Goal: Information Seeking & Learning: Learn about a topic

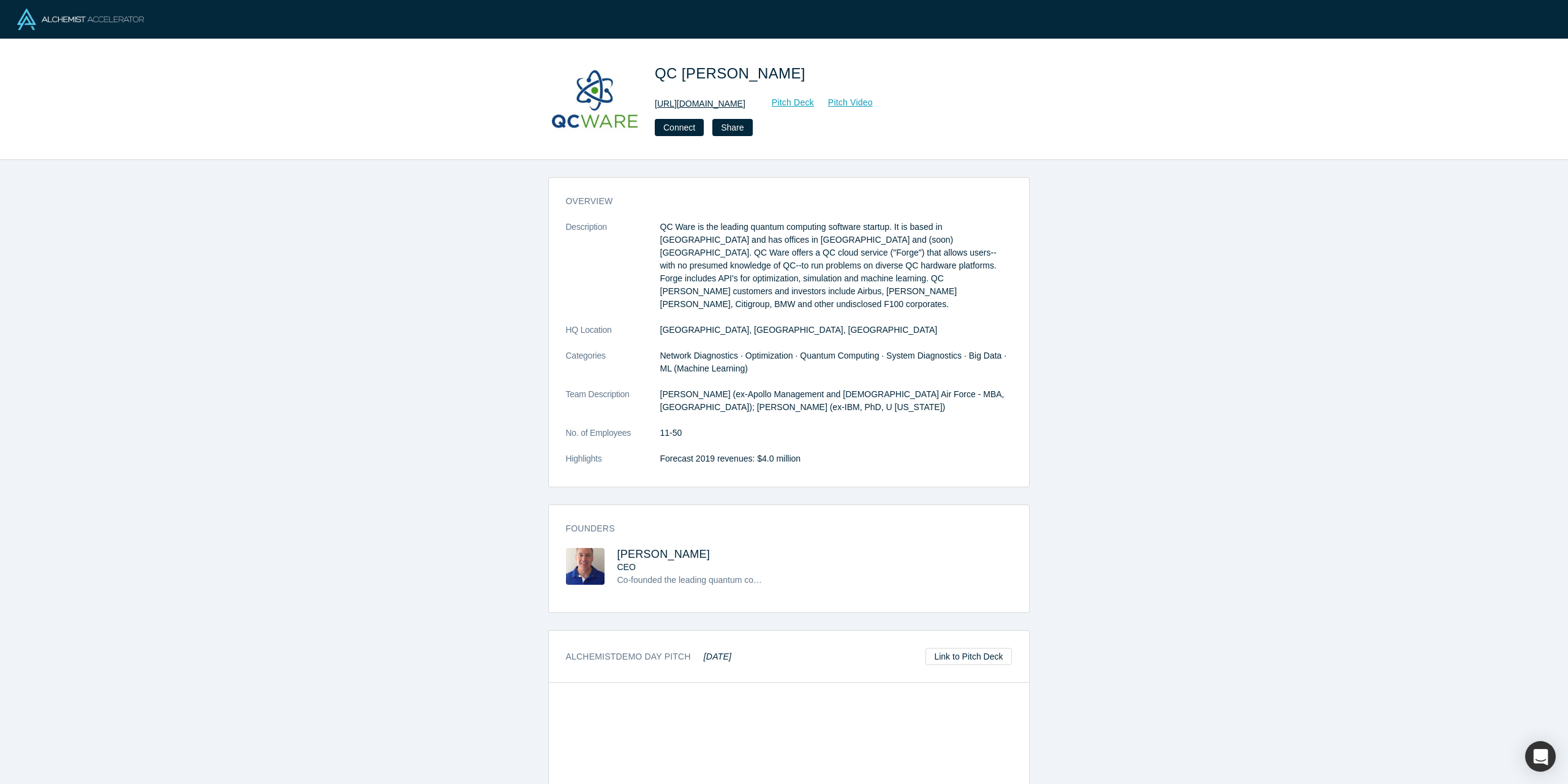
click at [683, 100] on link "http://www.qcware.com" at bounding box center [701, 104] width 91 height 13
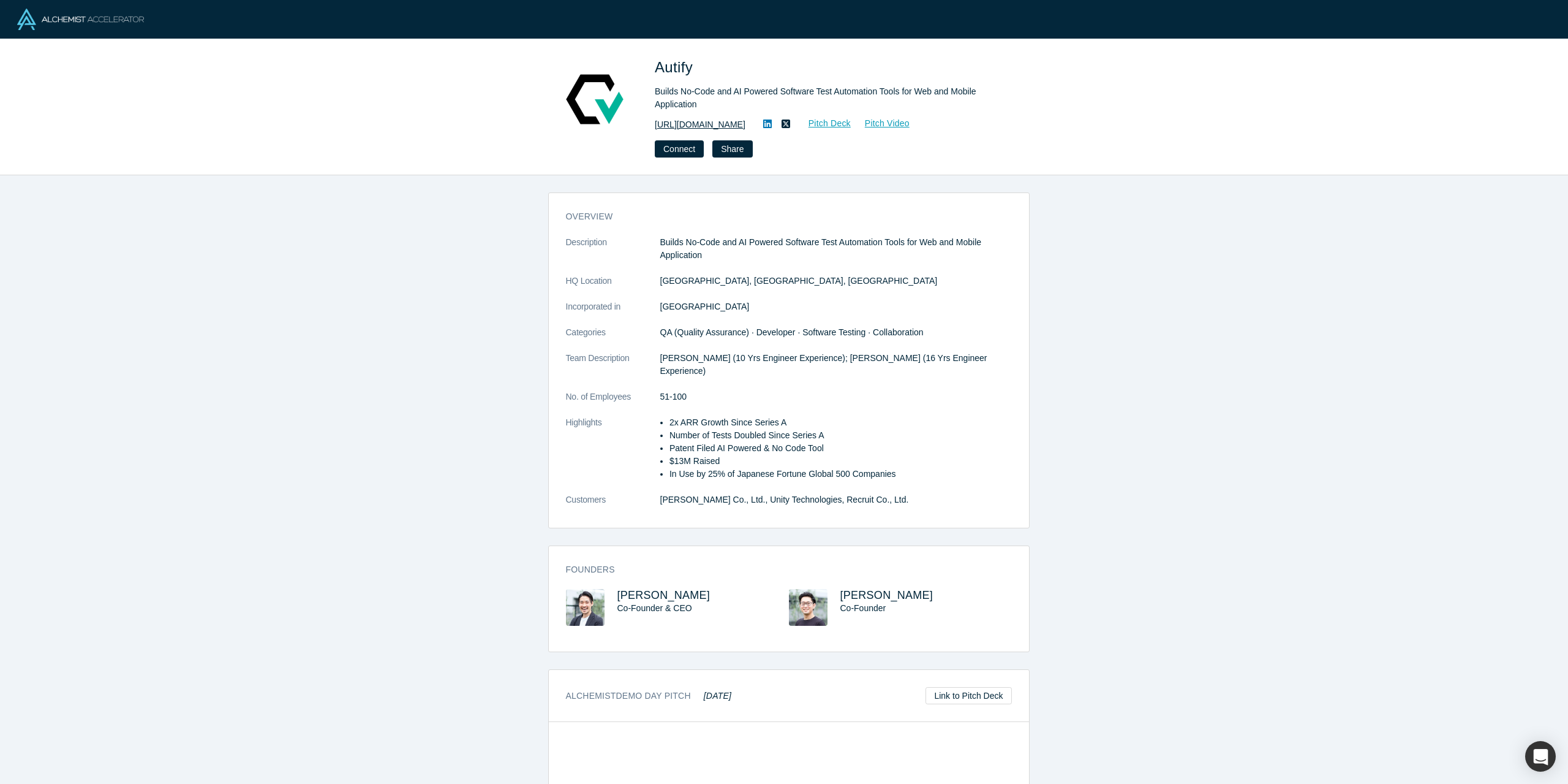
click at [682, 122] on link "https://autify.com/" at bounding box center [701, 124] width 91 height 13
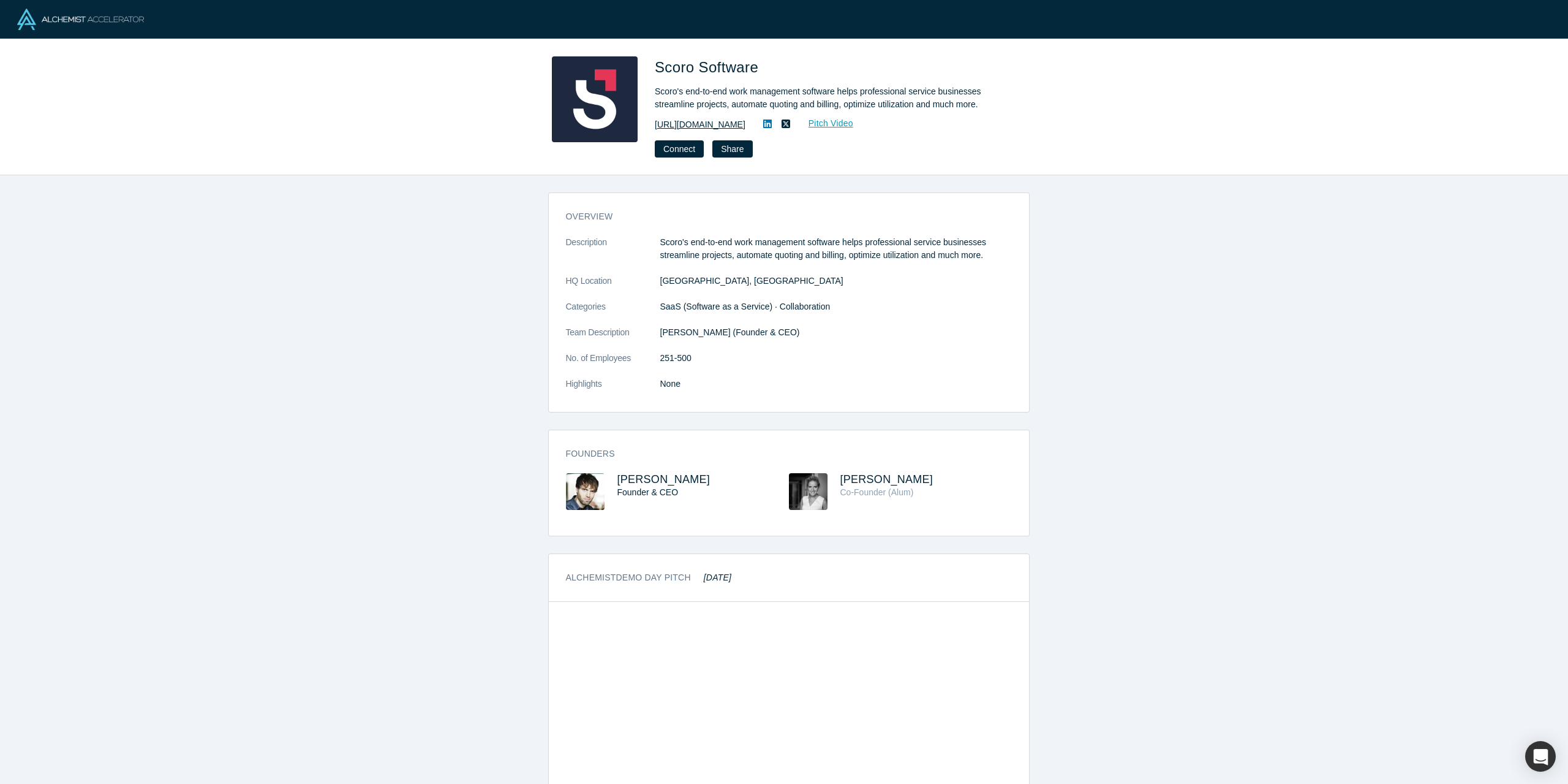
click at [703, 127] on link "http://www.scoro.com" at bounding box center [701, 124] width 91 height 13
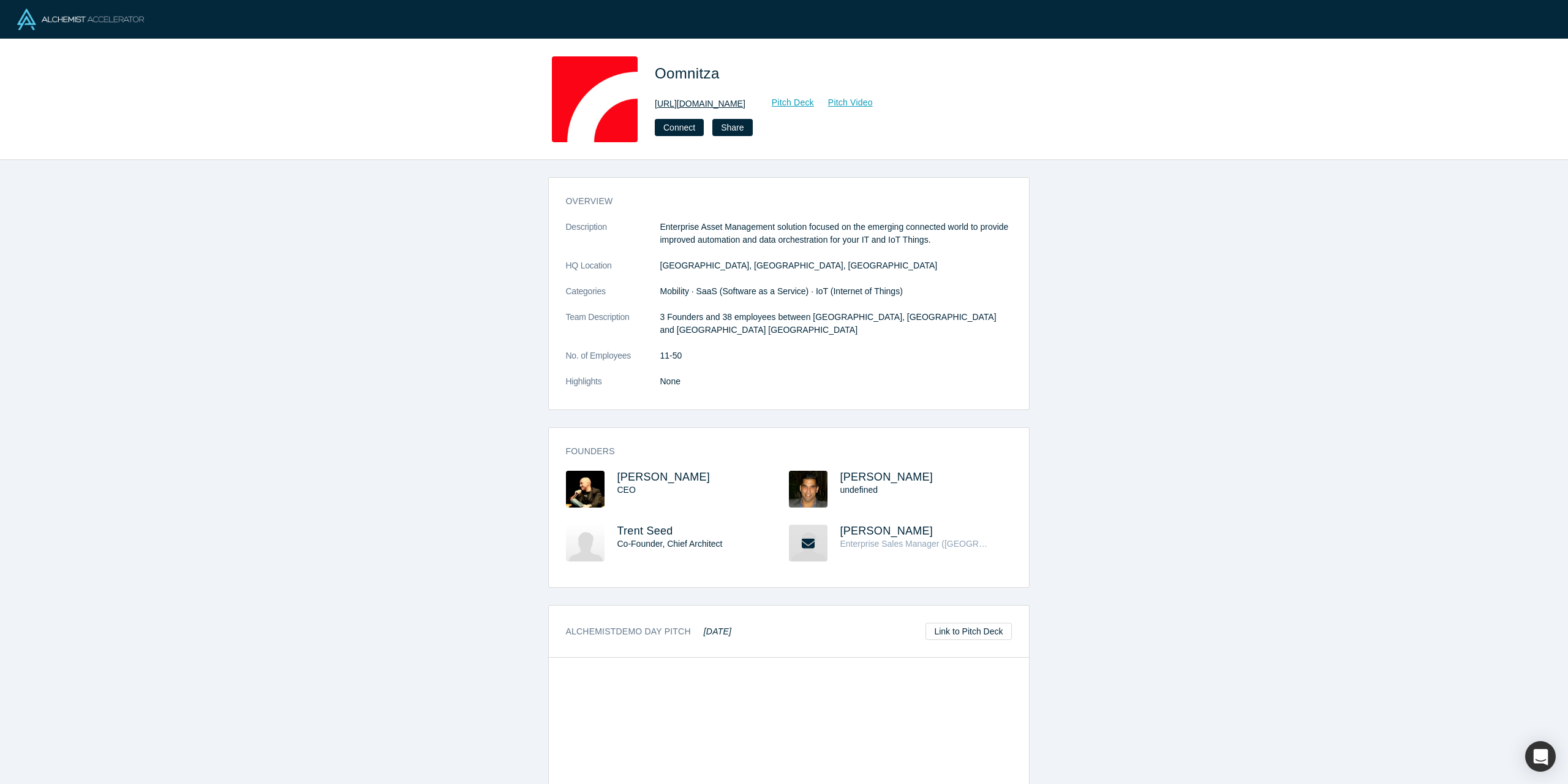
click at [695, 104] on link "[URL][DOMAIN_NAME]" at bounding box center [701, 104] width 91 height 13
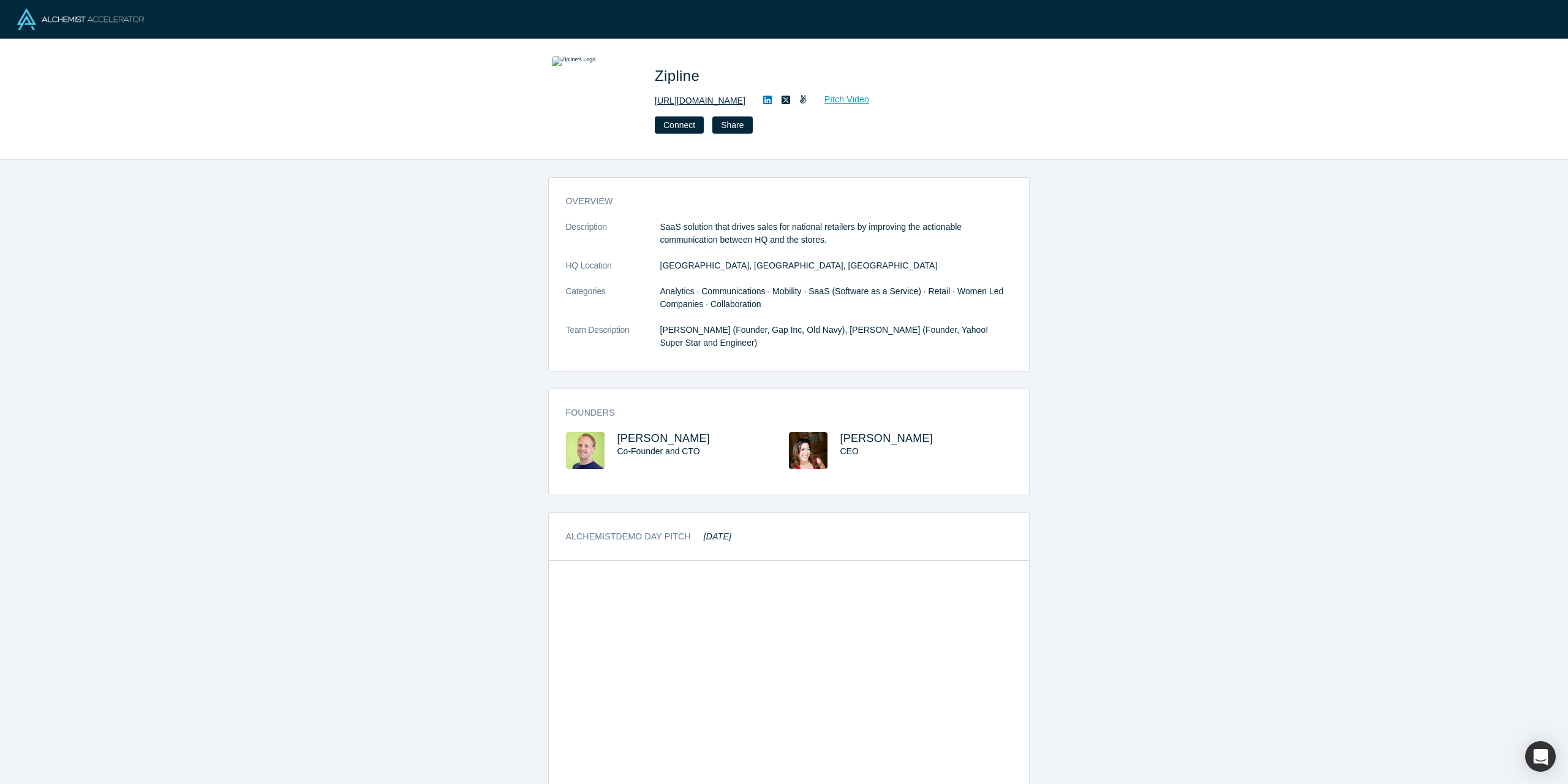
click at [683, 100] on link "http://retailzipline.com" at bounding box center [701, 101] width 91 height 13
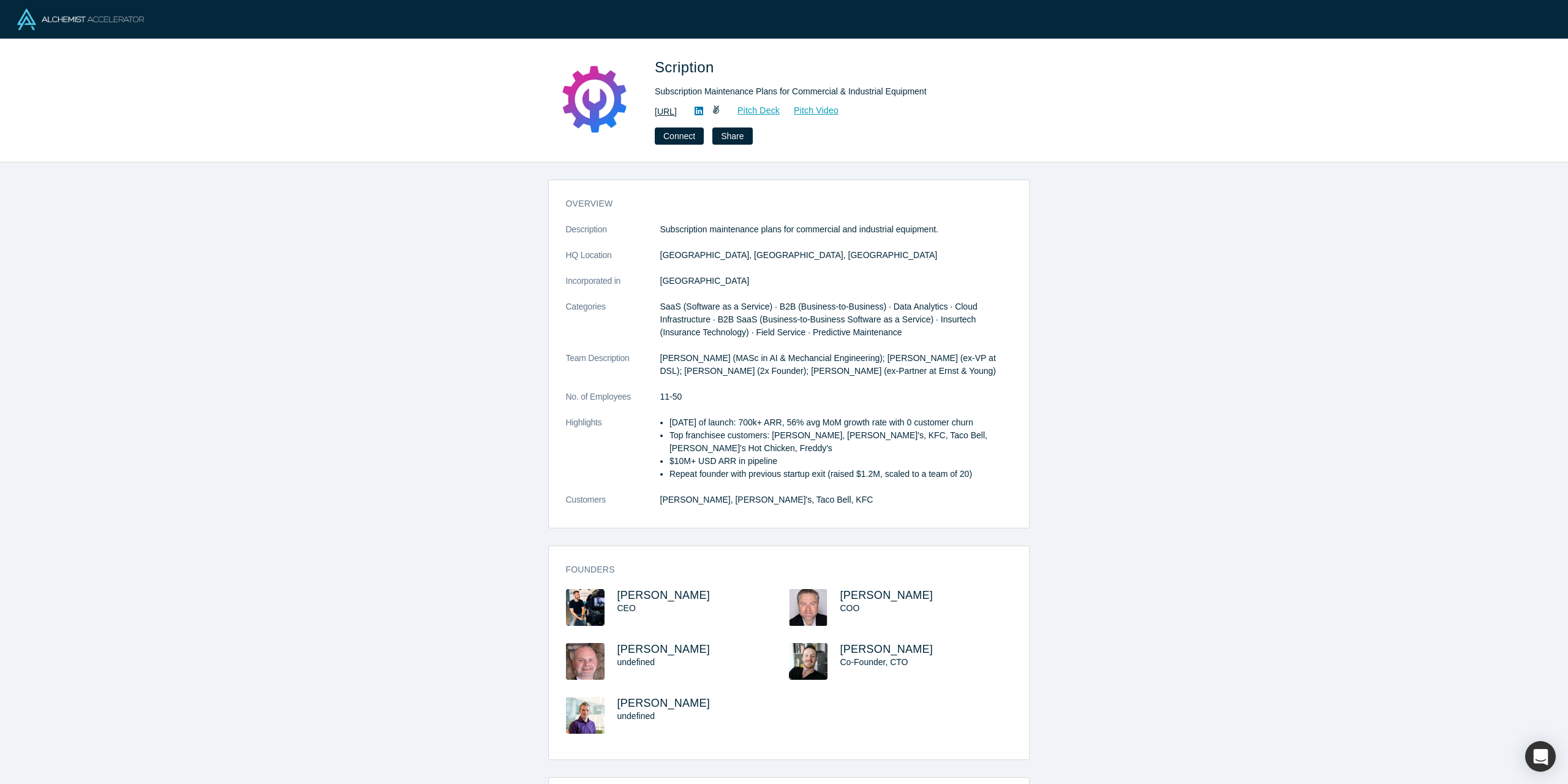
click at [677, 109] on link "[URL]" at bounding box center [666, 112] width 22 height 13
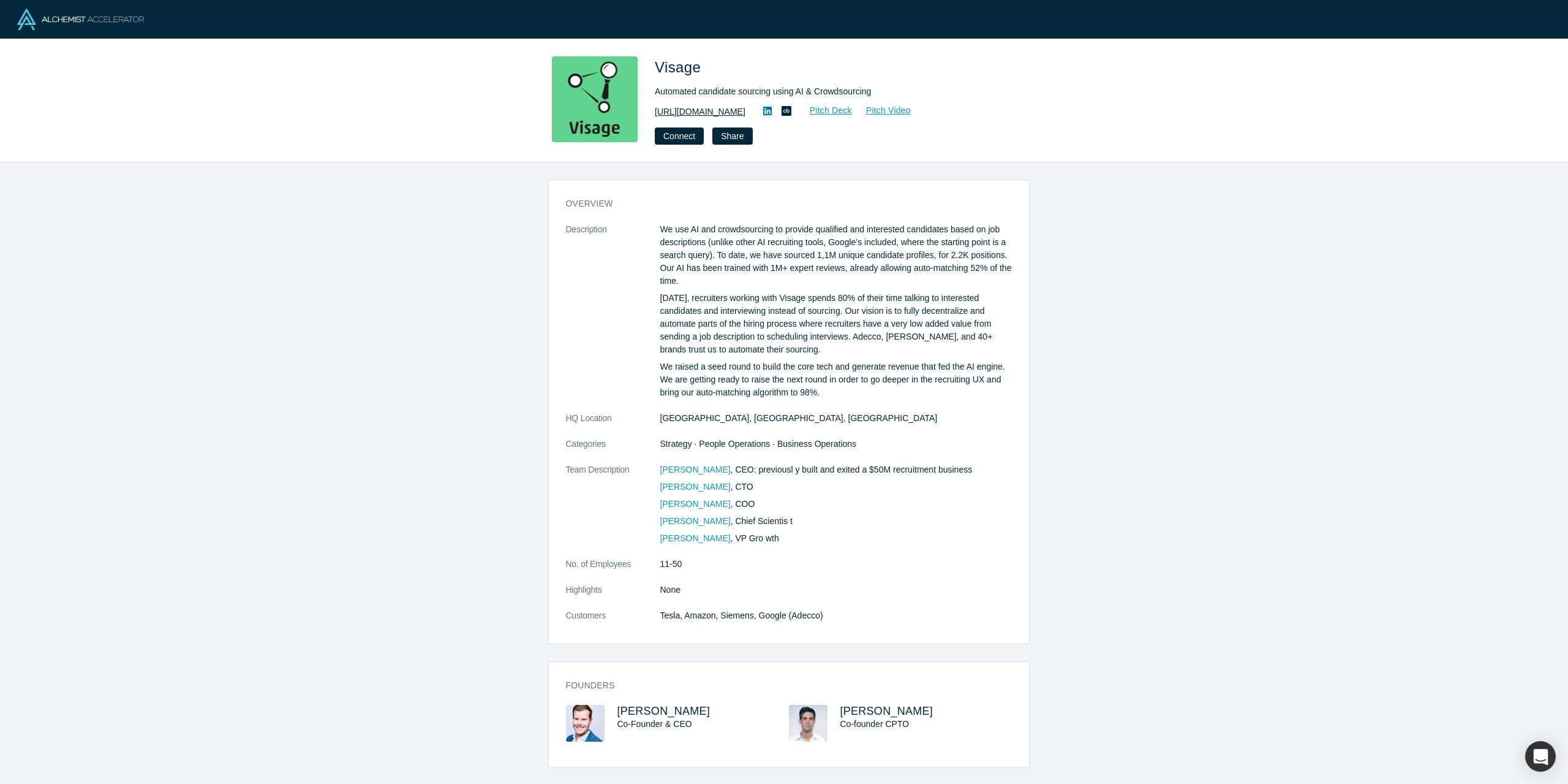
click at [692, 112] on link "[URL][DOMAIN_NAME]" at bounding box center [701, 112] width 91 height 13
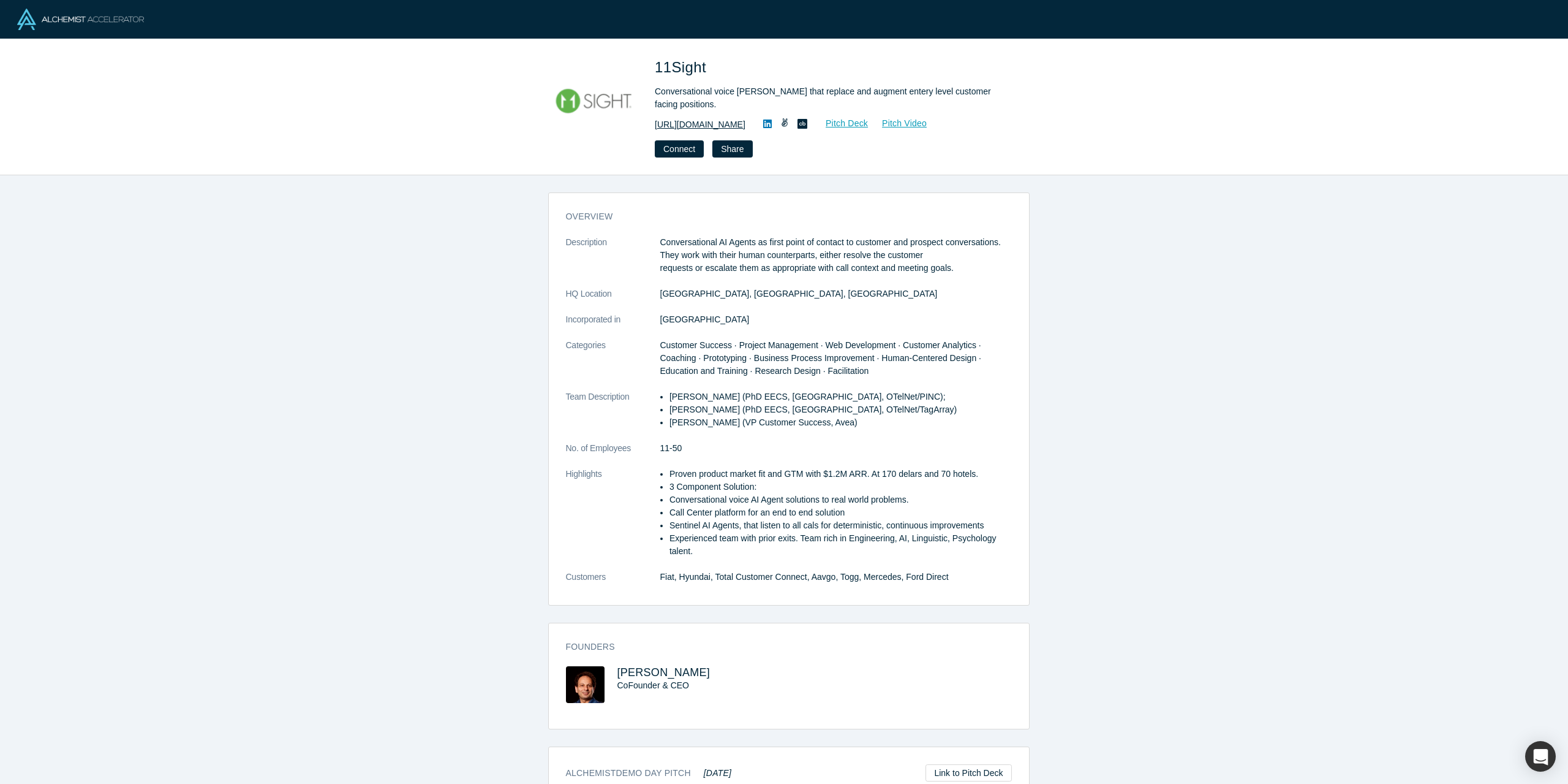
click at [694, 125] on link "https://11sight.com" at bounding box center [701, 124] width 91 height 13
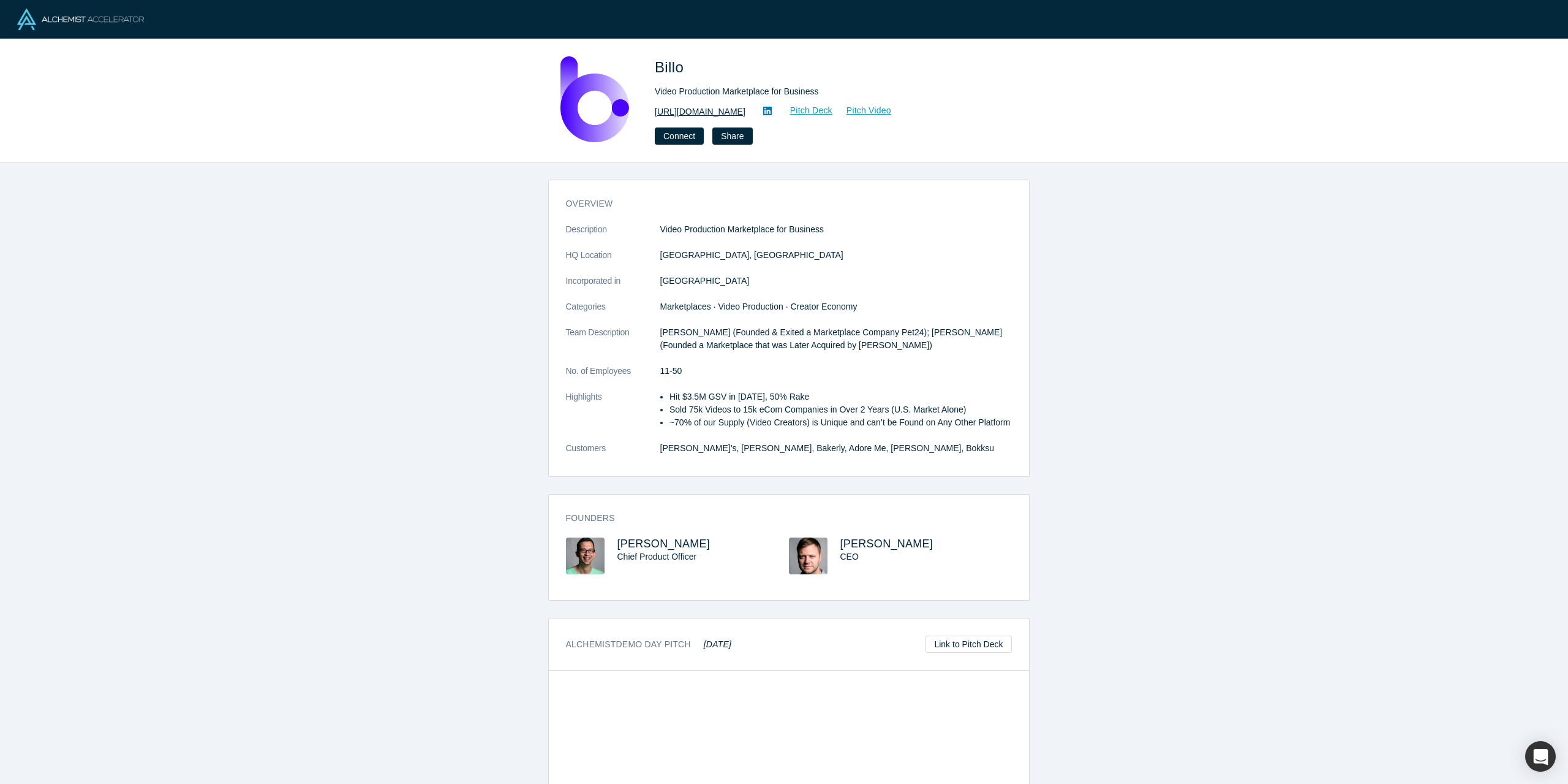
click at [698, 109] on link "[URL][DOMAIN_NAME]" at bounding box center [701, 112] width 91 height 13
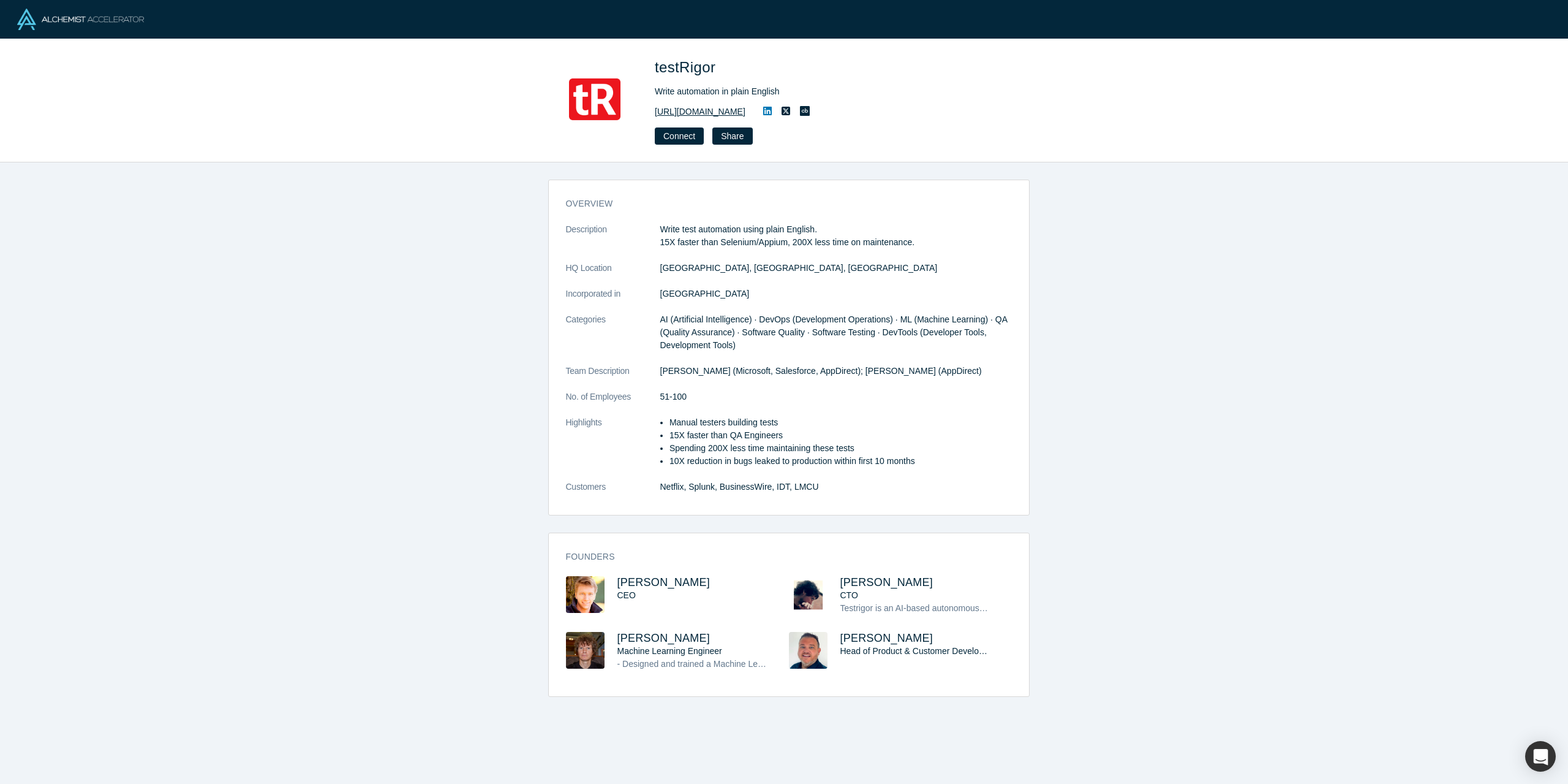
click at [689, 116] on link "https://testrigor.com" at bounding box center [701, 112] width 91 height 13
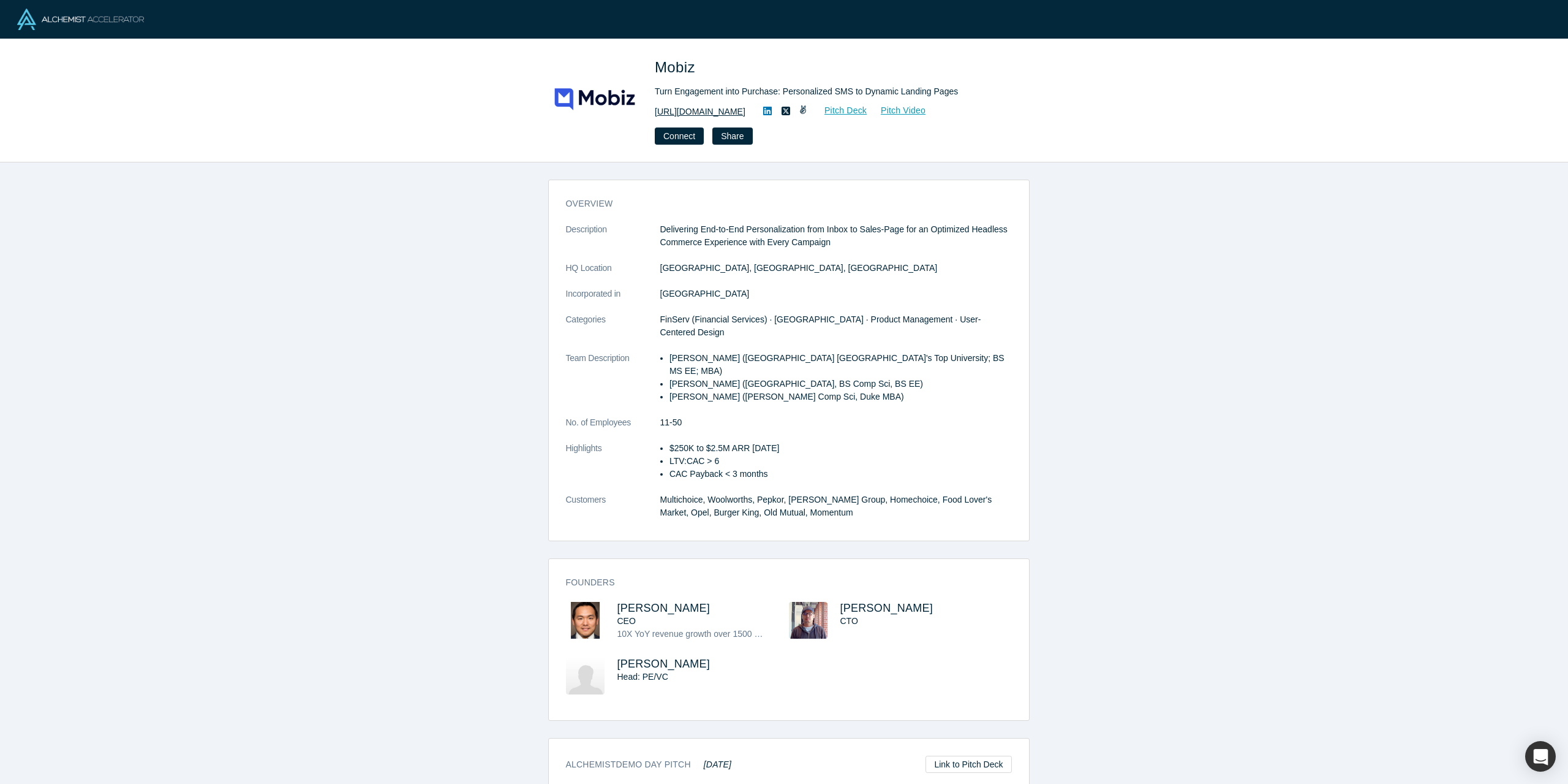
click at [687, 112] on link "https://www.mobiz.co" at bounding box center [701, 112] width 91 height 13
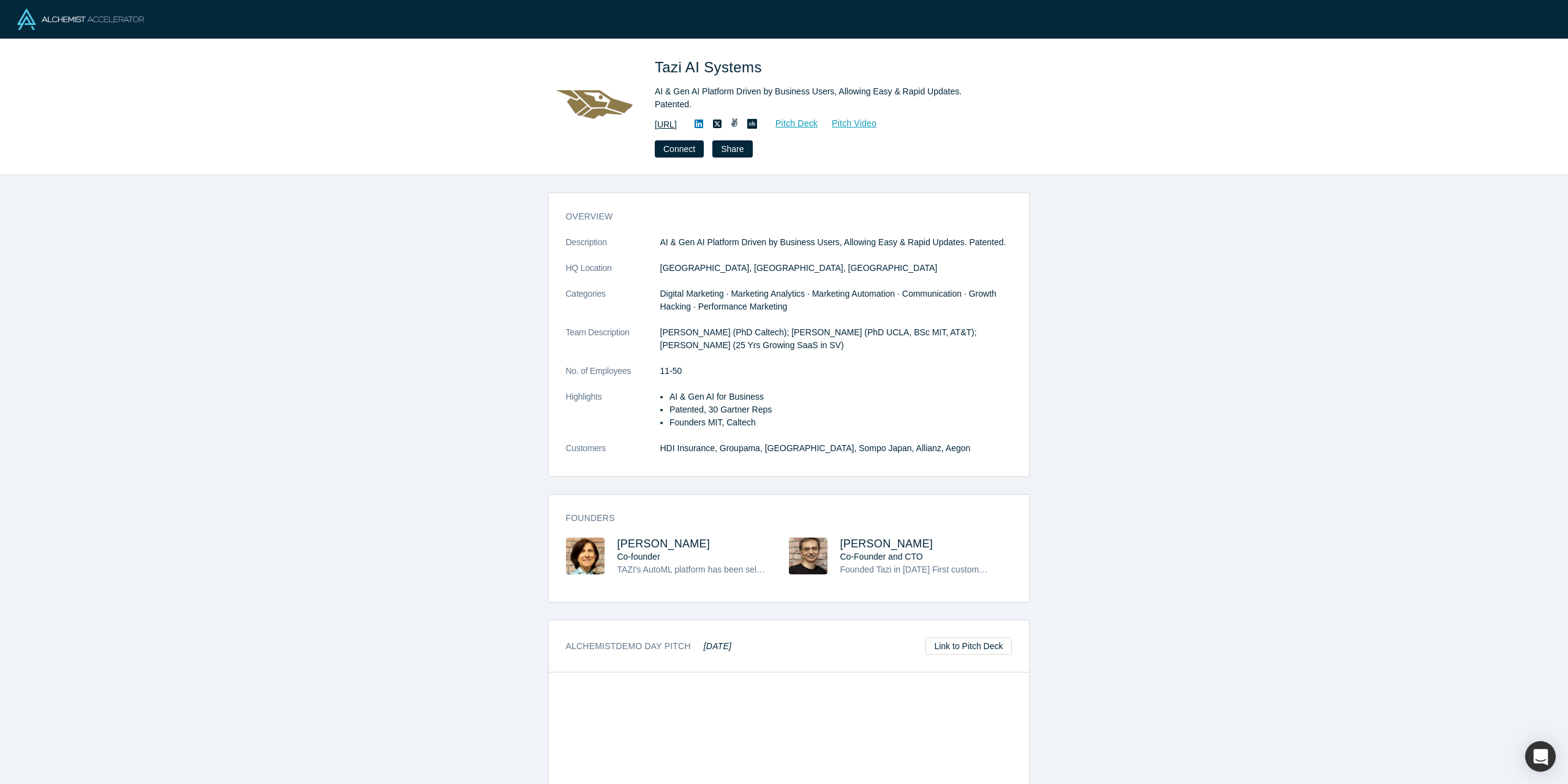
click at [677, 118] on link "[URL]" at bounding box center [666, 124] width 22 height 13
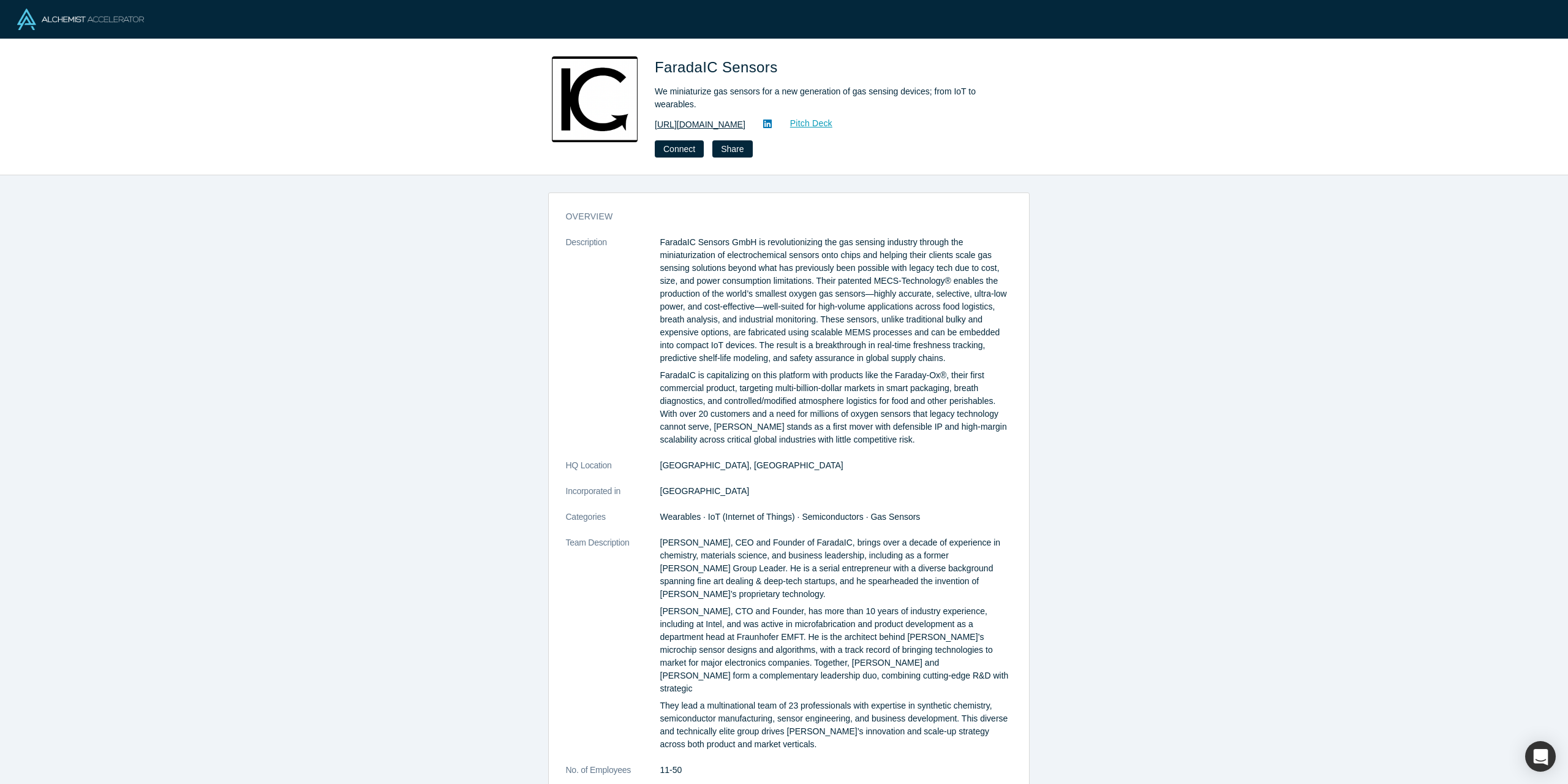
click at [687, 125] on link "https://faradaic.io" at bounding box center [701, 124] width 91 height 13
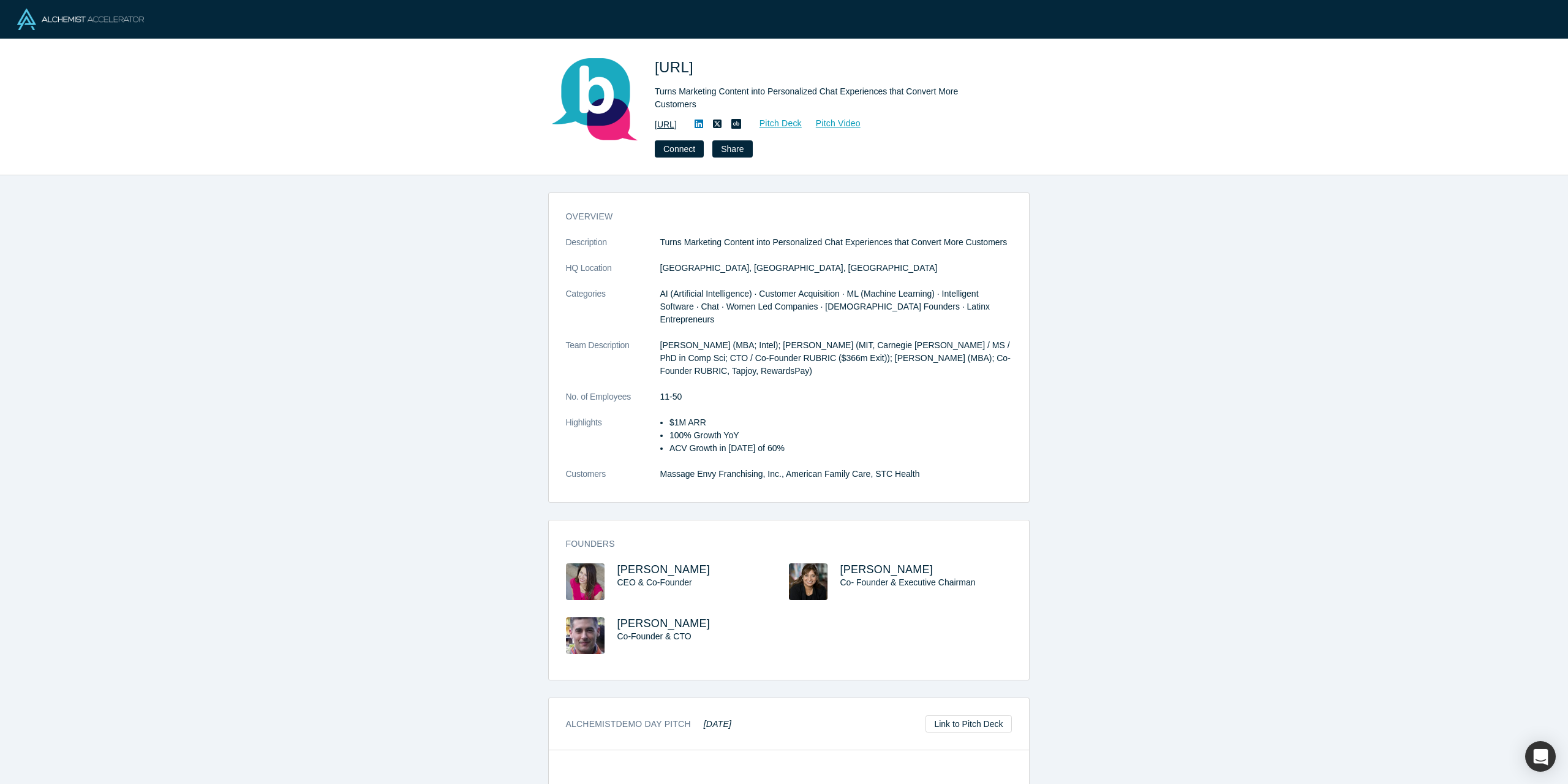
click at [677, 118] on link "[URL]" at bounding box center [666, 124] width 22 height 13
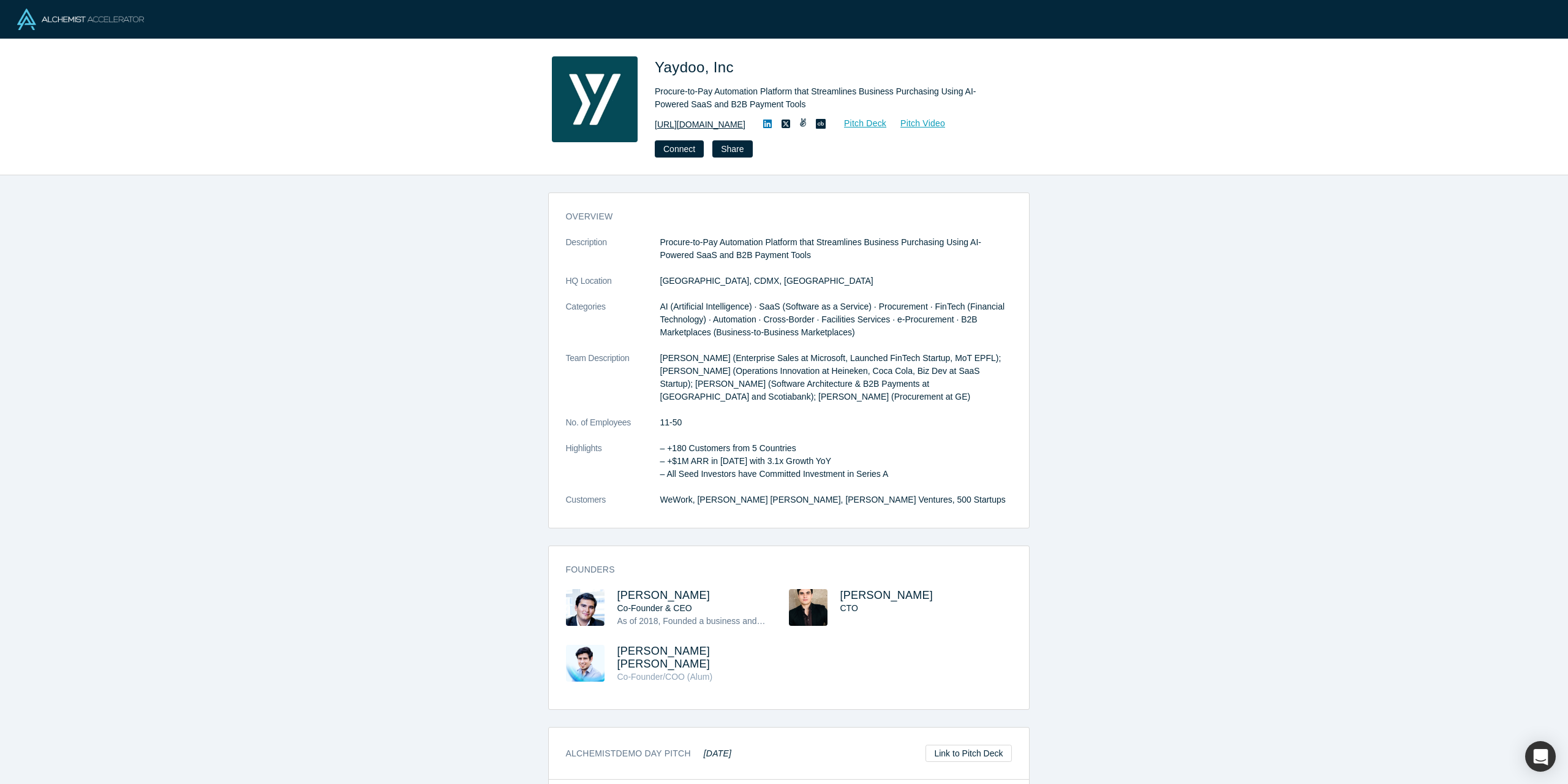
click at [669, 118] on link "https://yaydoo.com/" at bounding box center [701, 124] width 91 height 13
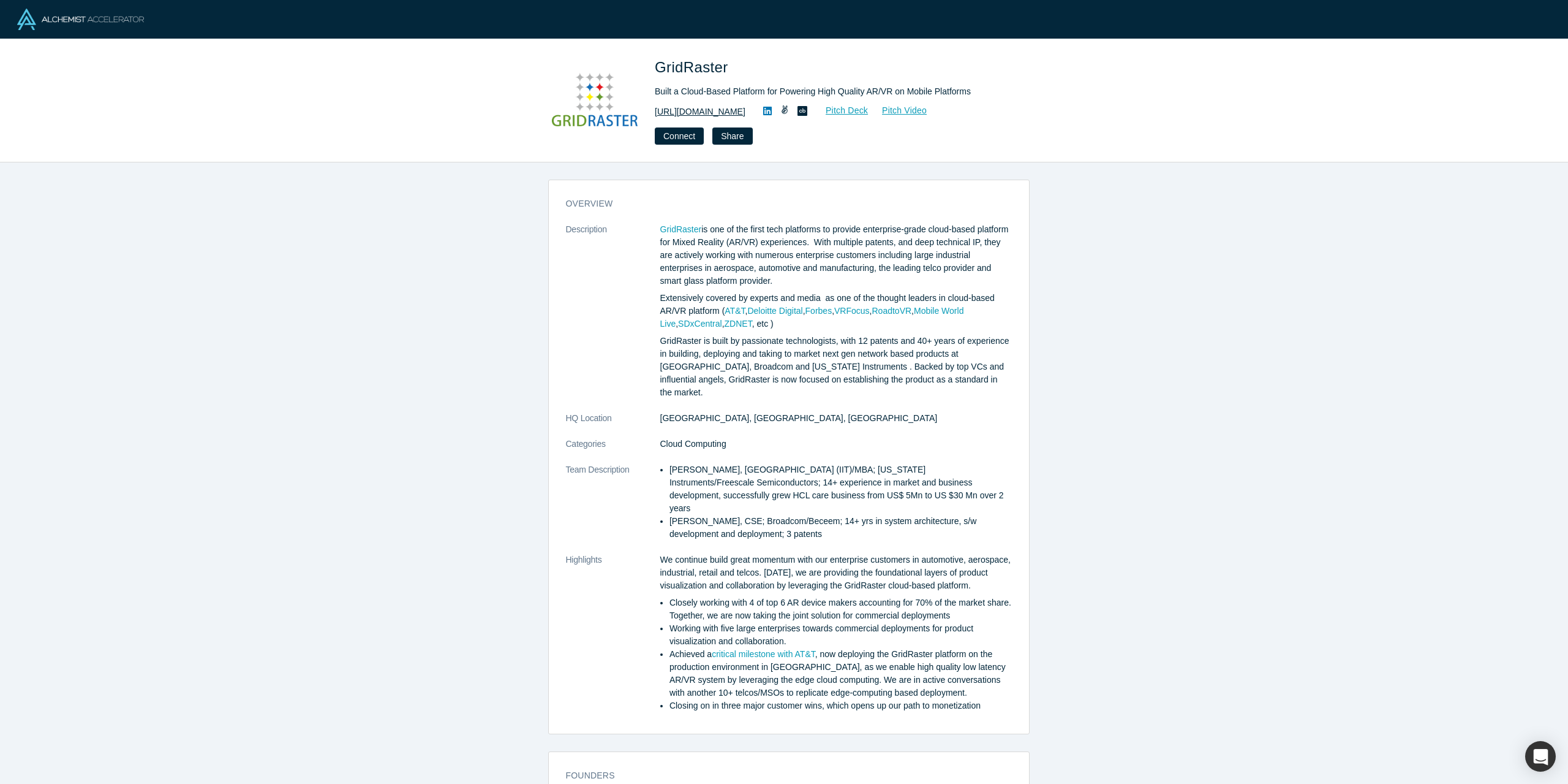
click at [707, 110] on link "[URL][DOMAIN_NAME]" at bounding box center [701, 112] width 91 height 13
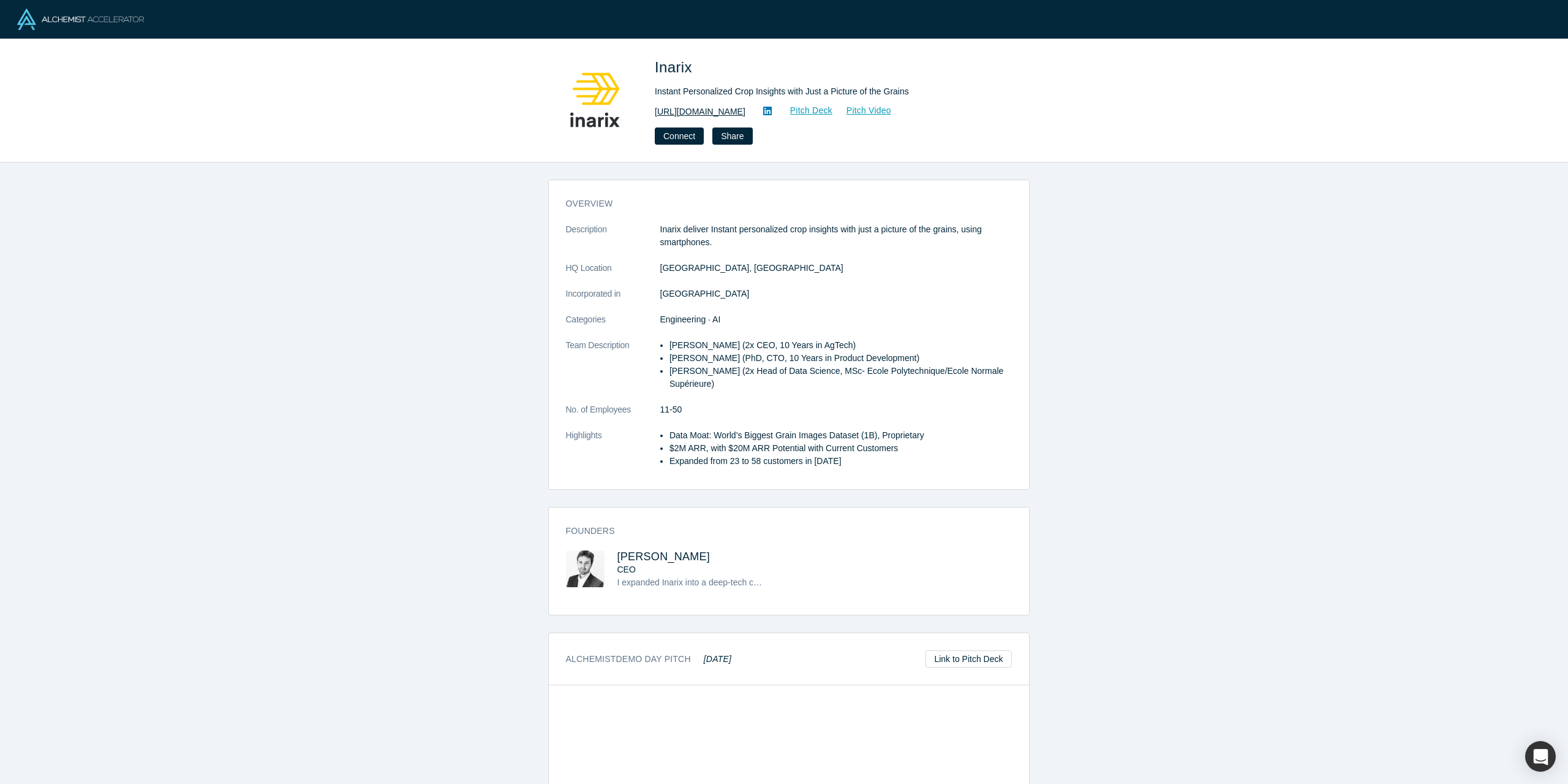
click at [696, 115] on link "https://www.inarix.com" at bounding box center [701, 112] width 91 height 13
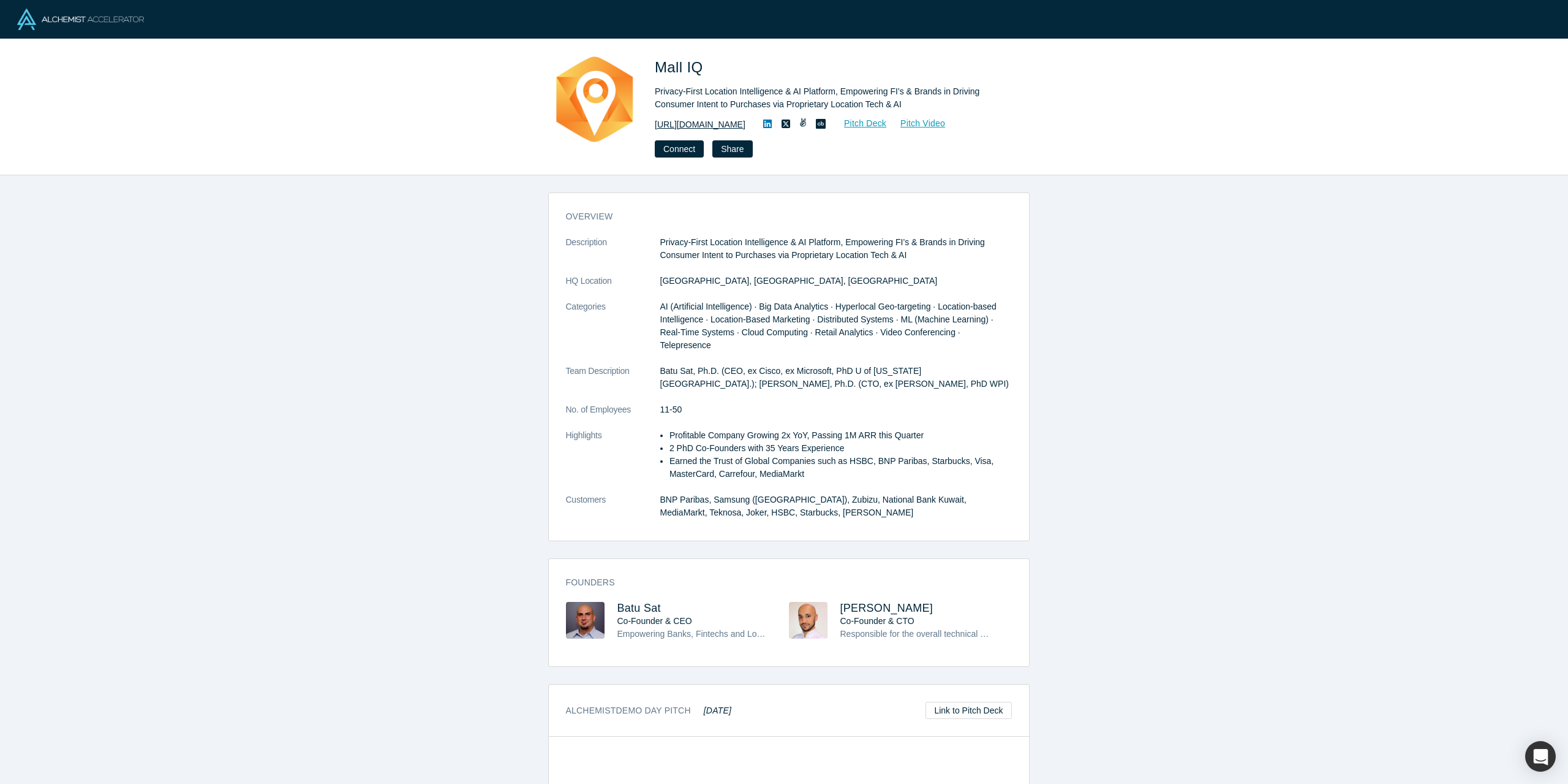
click at [719, 122] on link "[URL][DOMAIN_NAME]" at bounding box center [701, 124] width 91 height 13
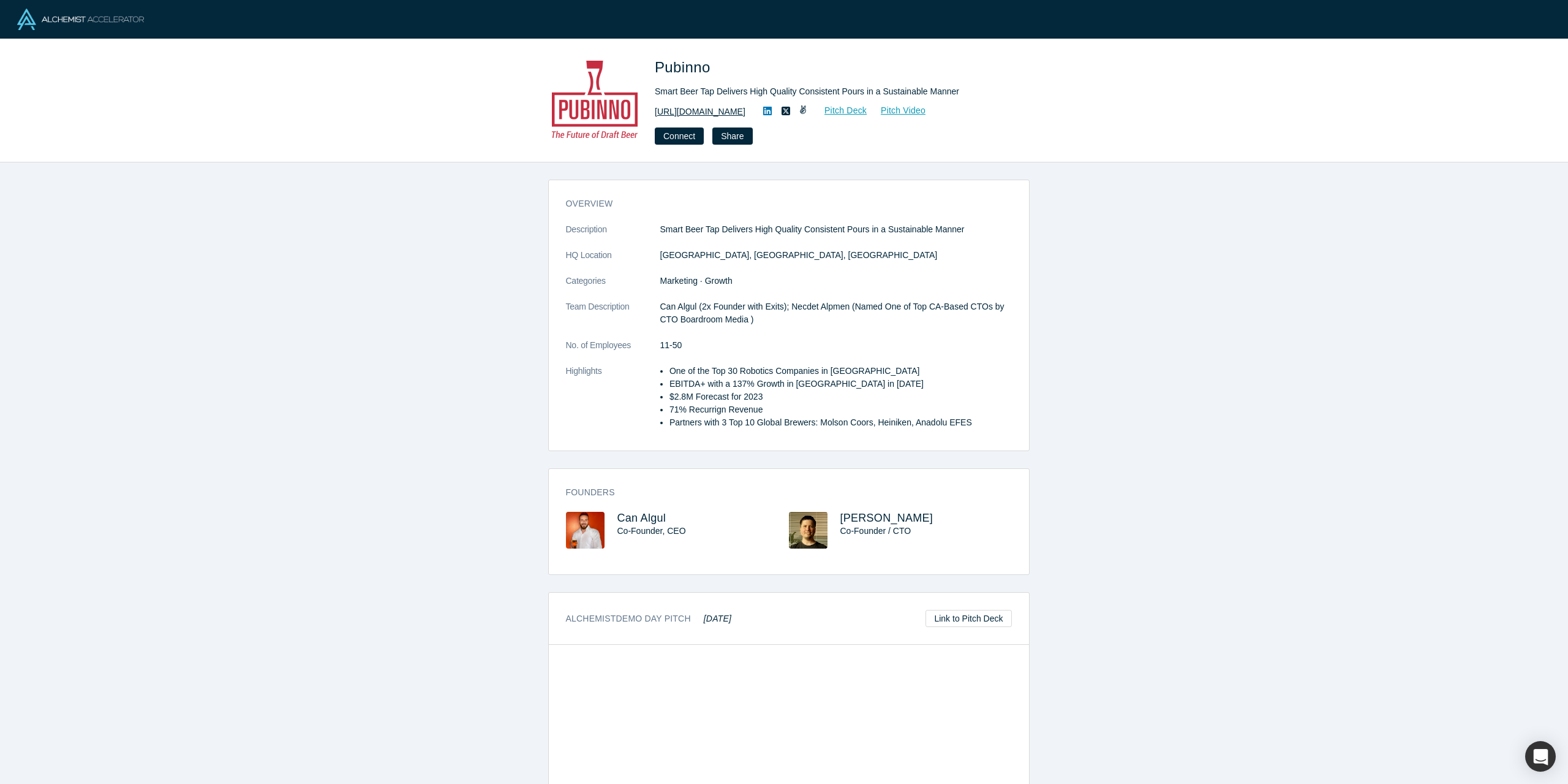
click at [712, 111] on link "[URL][DOMAIN_NAME]" at bounding box center [701, 112] width 91 height 13
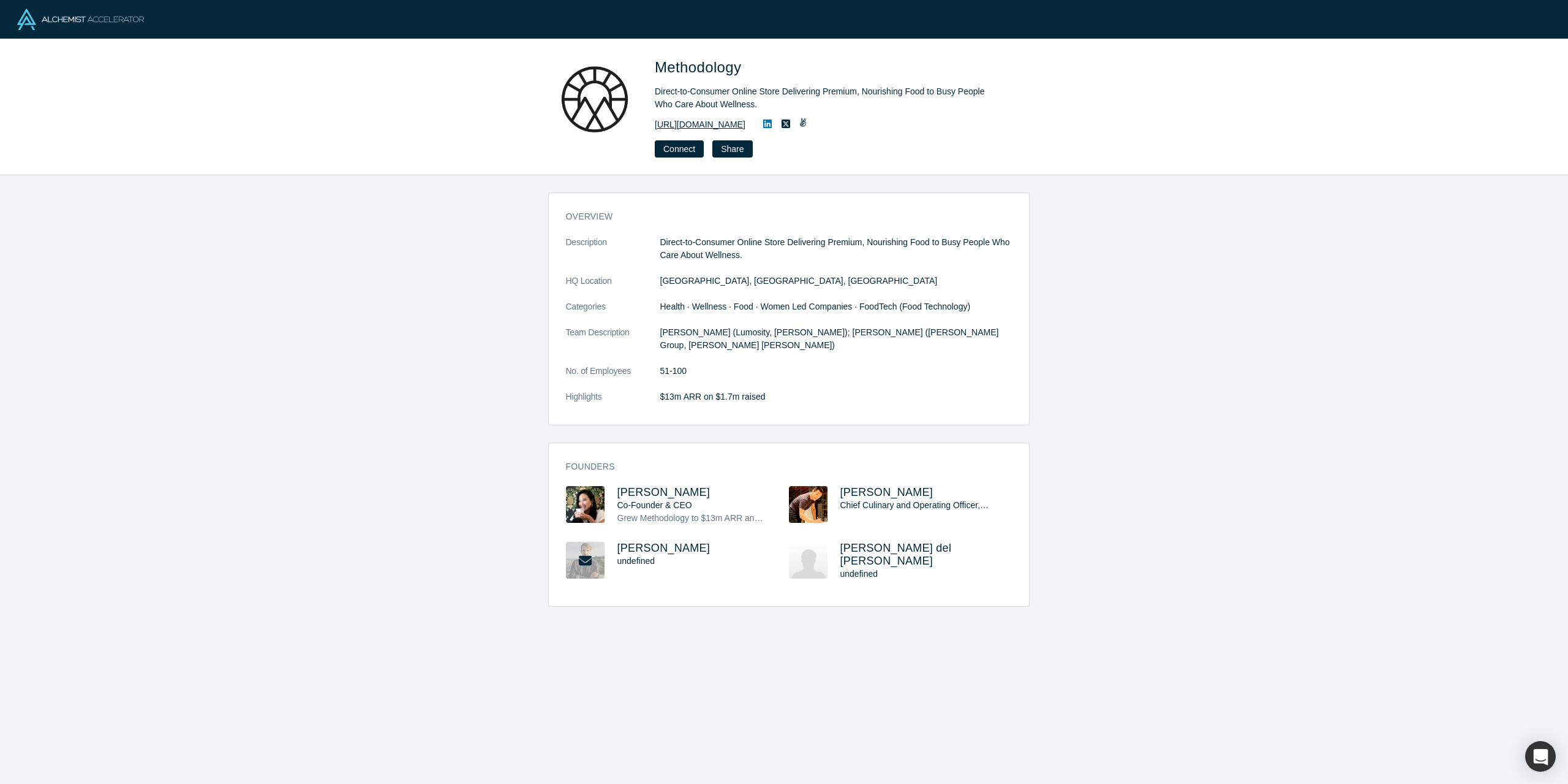
click at [697, 125] on link "https://www.gomethodology.com" at bounding box center [701, 124] width 91 height 13
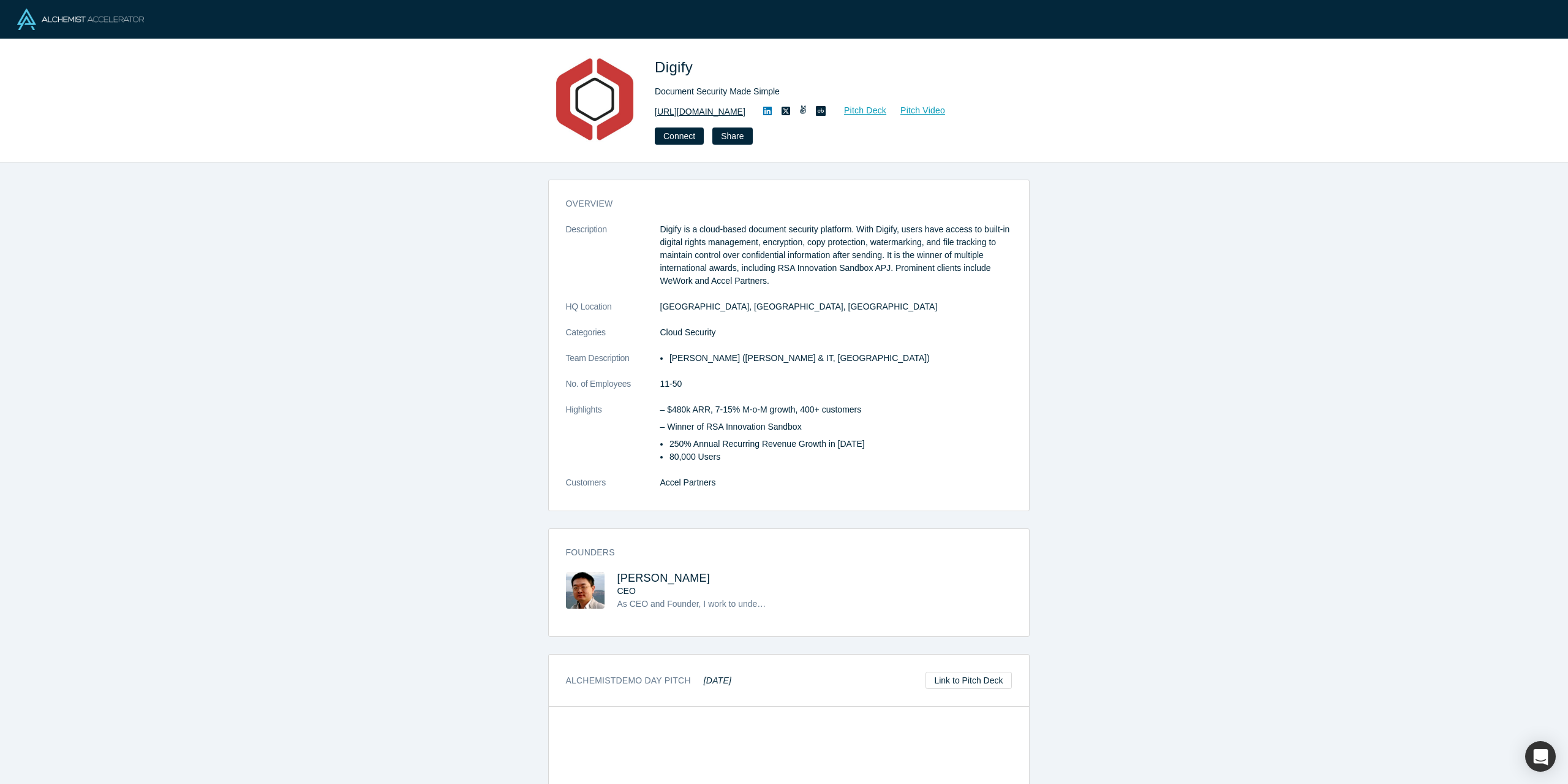
click at [685, 111] on link "[URL][DOMAIN_NAME]" at bounding box center [701, 112] width 91 height 13
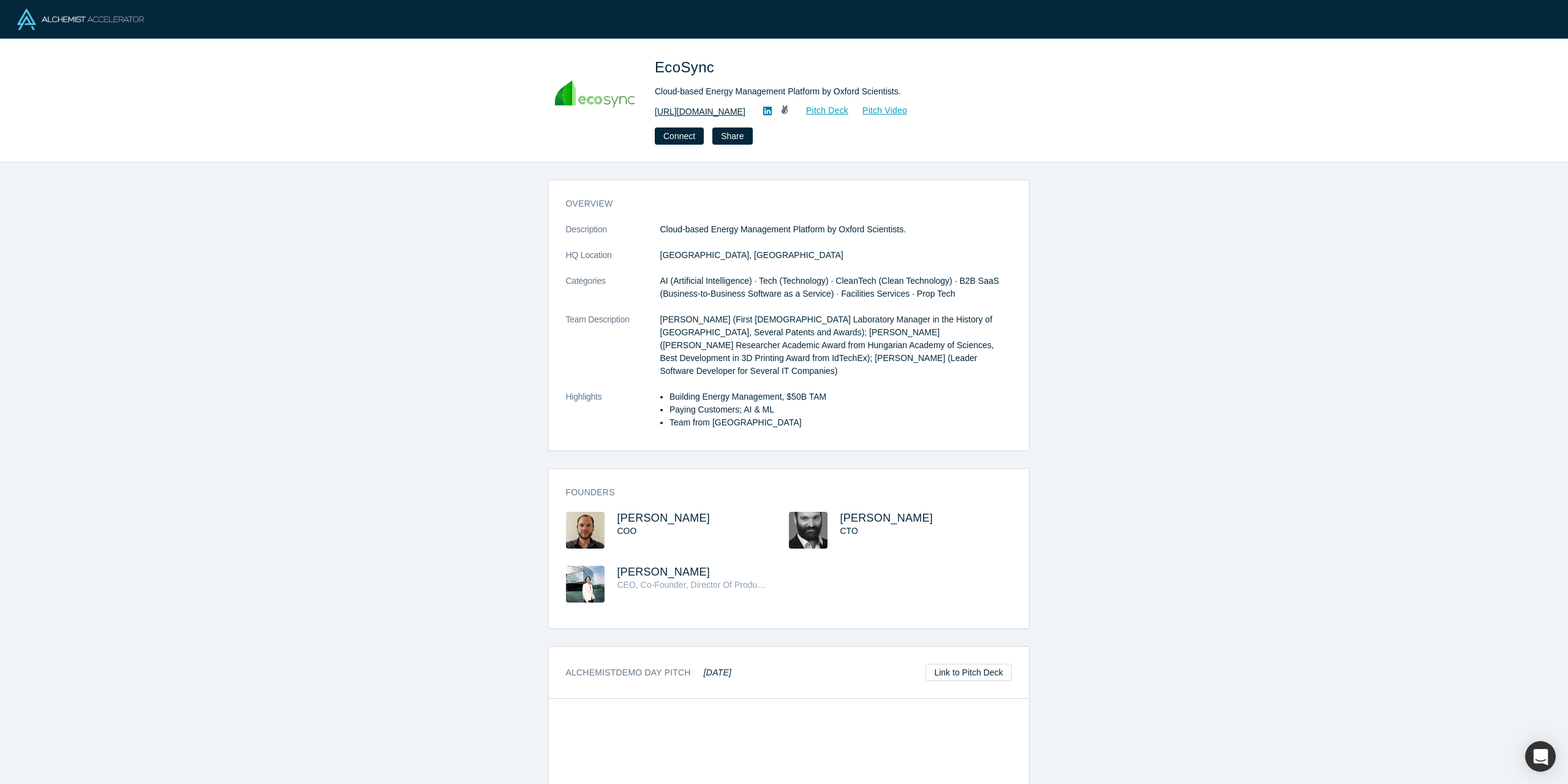
click at [719, 114] on link "[URL][DOMAIN_NAME]" at bounding box center [701, 112] width 91 height 13
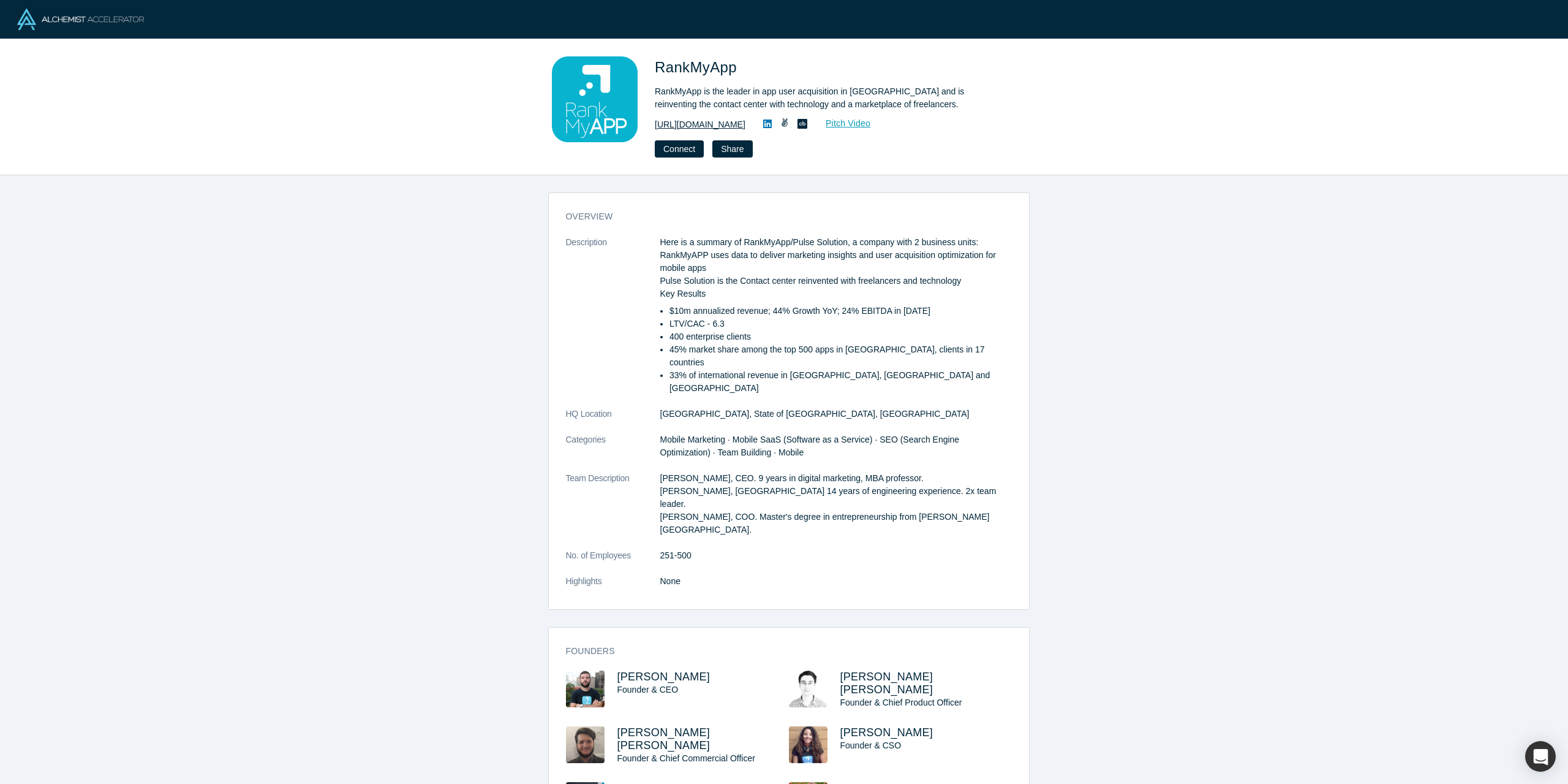
click at [689, 121] on link "http://rankmyapp.com/" at bounding box center [701, 124] width 91 height 13
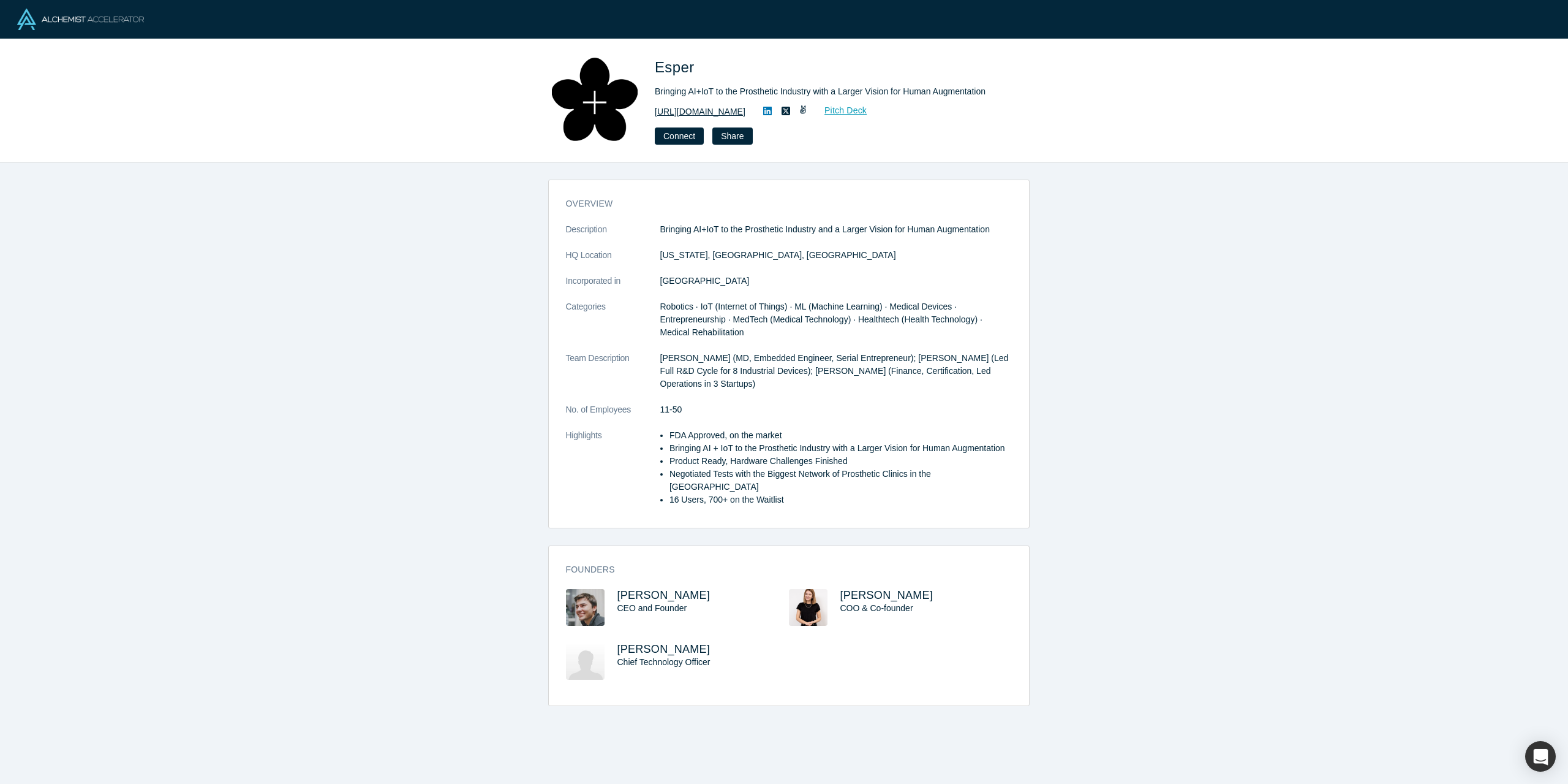
click at [695, 110] on link "[URL][DOMAIN_NAME]" at bounding box center [701, 112] width 91 height 13
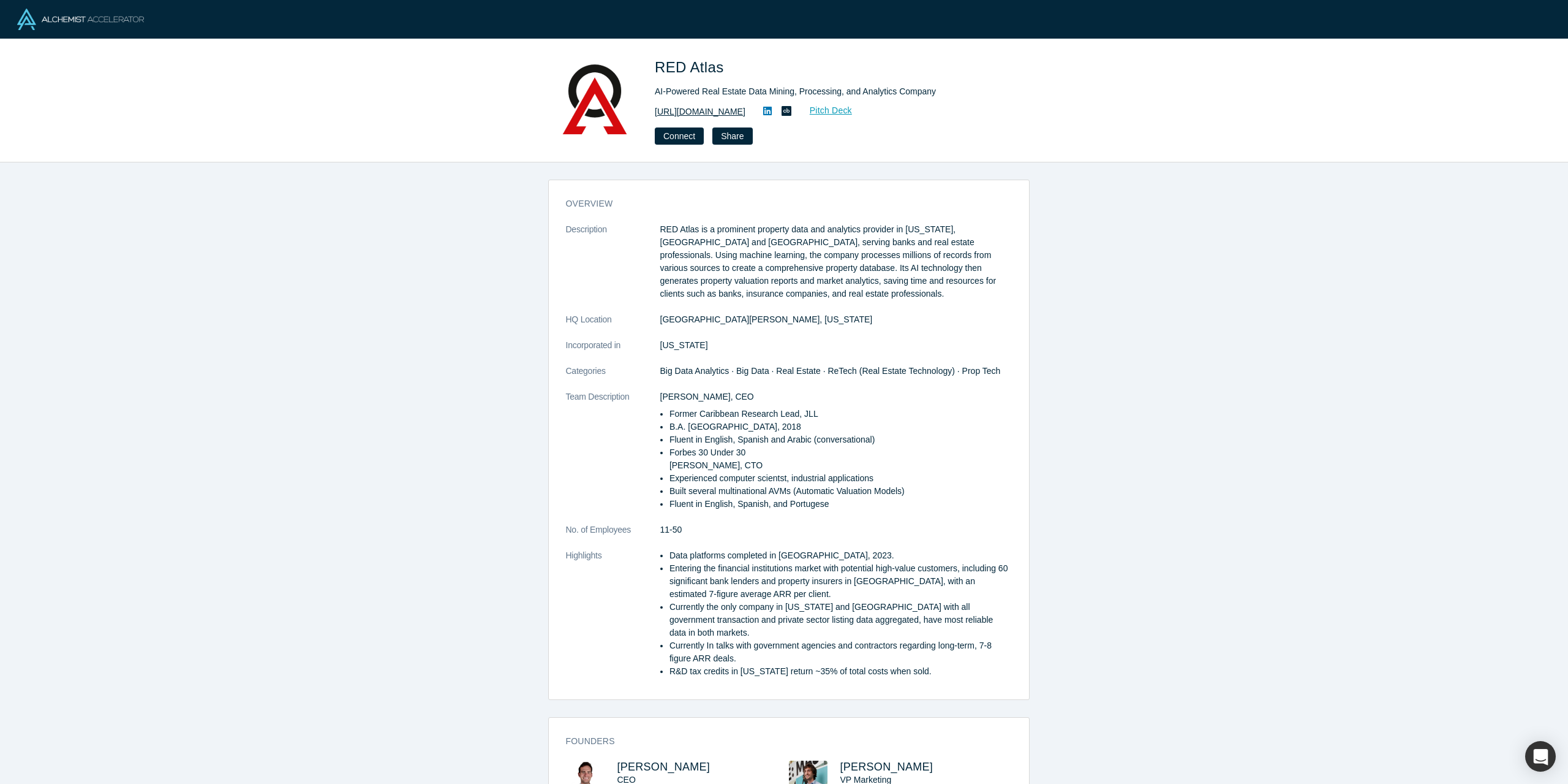
click at [692, 115] on link "[URL][DOMAIN_NAME]" at bounding box center [701, 112] width 91 height 13
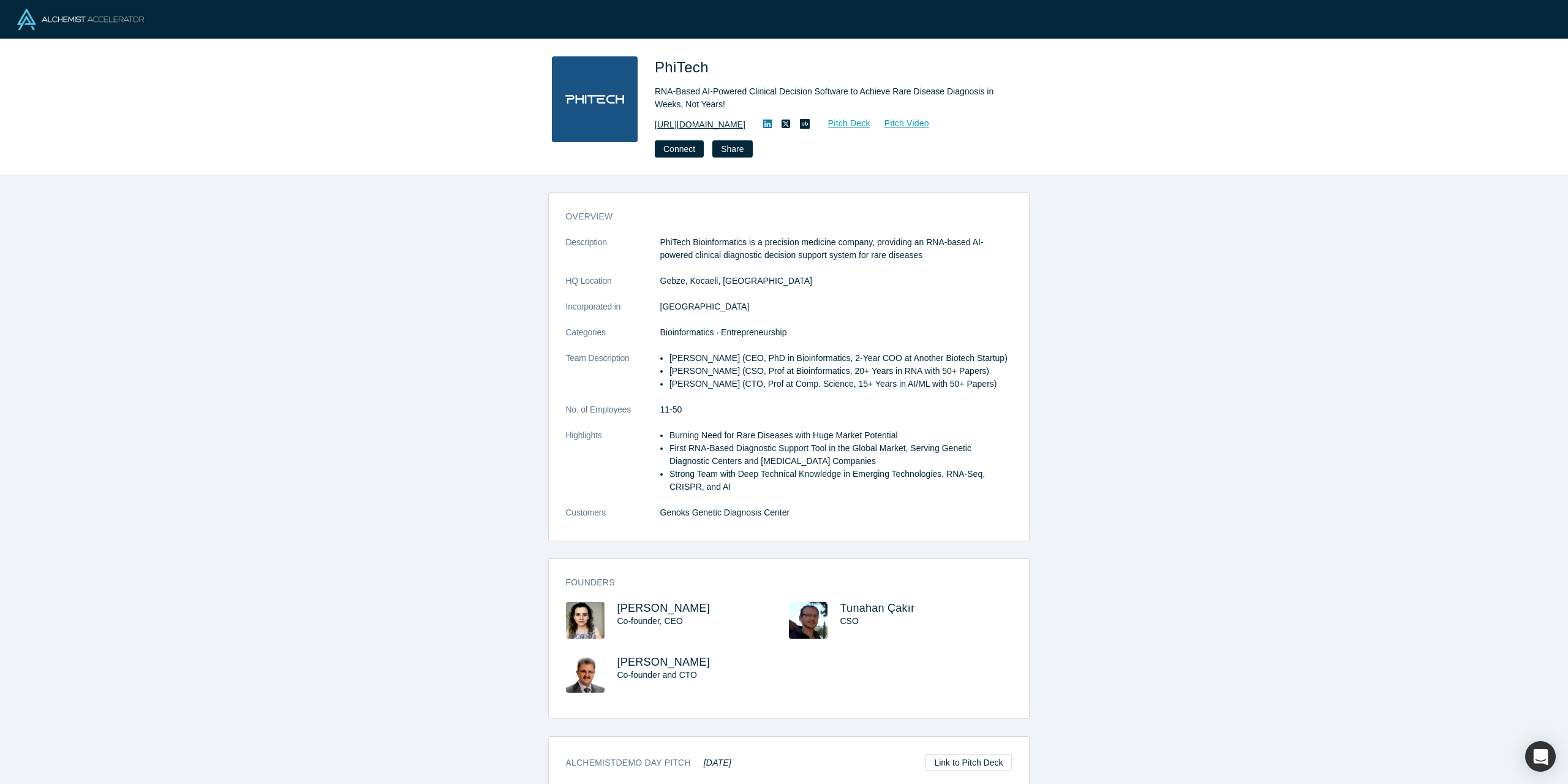
click at [705, 122] on link "https://phitech.bio/" at bounding box center [701, 124] width 91 height 13
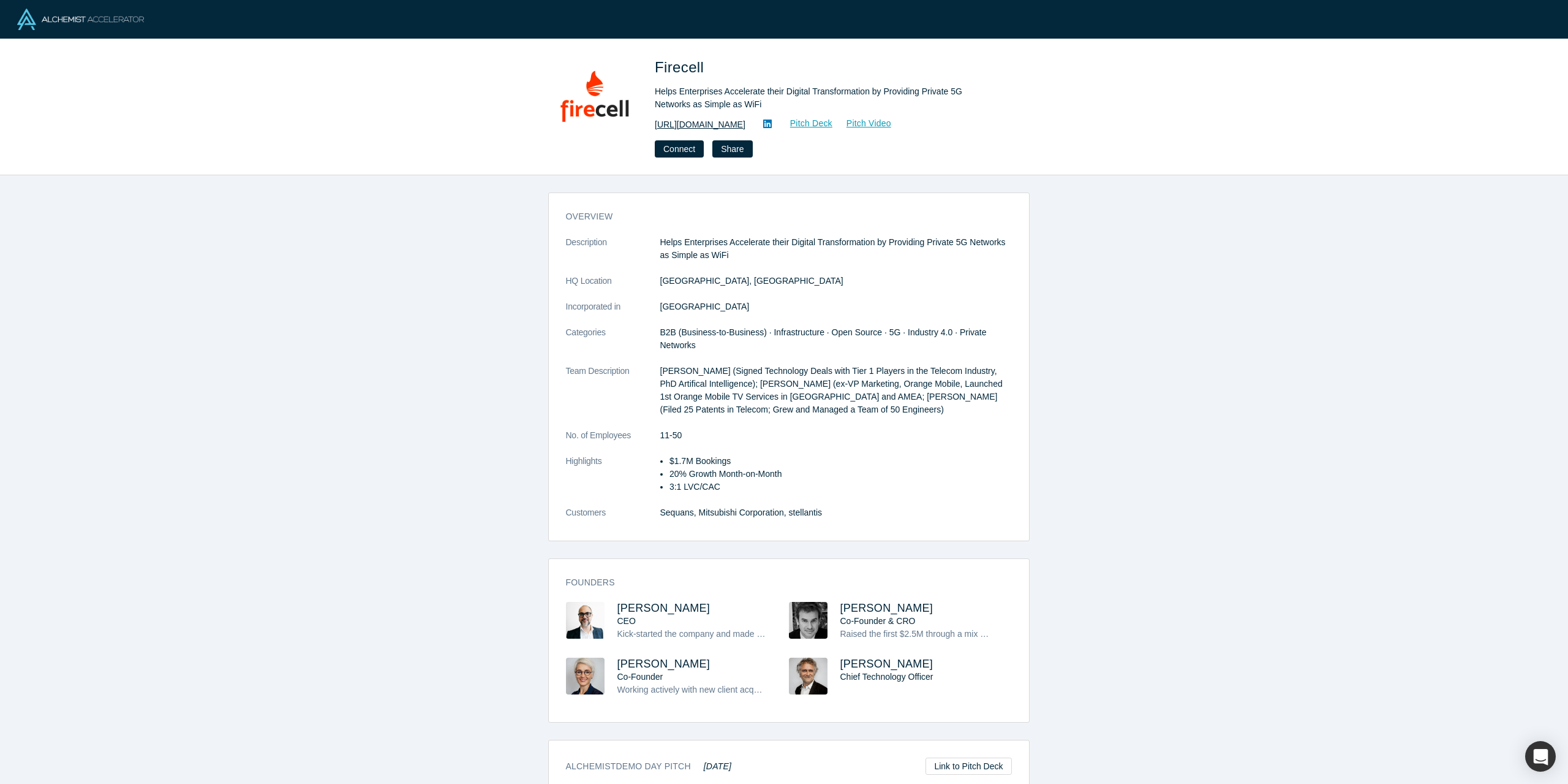
click at [700, 123] on link "https://firecell.io" at bounding box center [701, 124] width 91 height 13
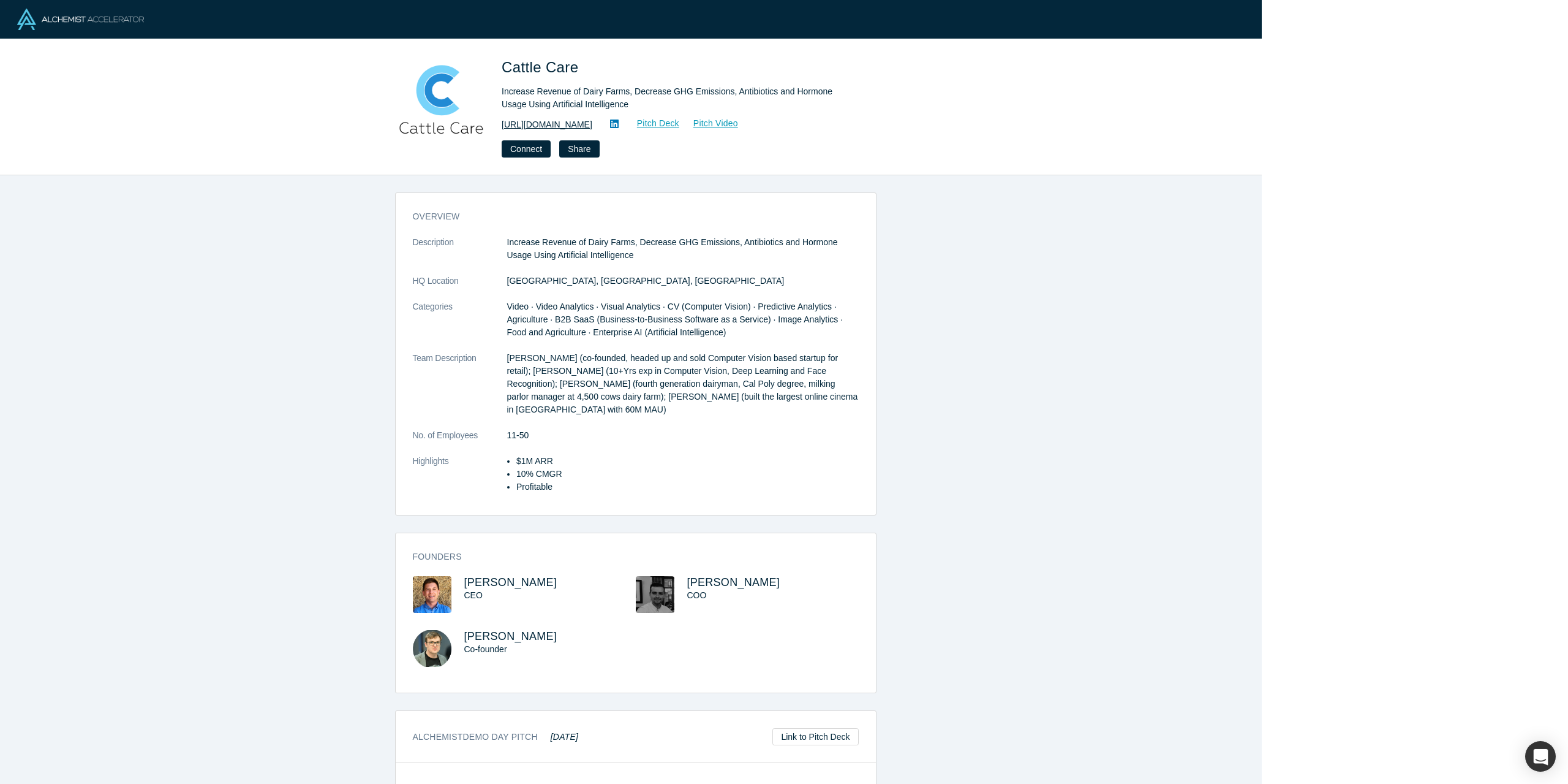
click at [545, 126] on link "http://cattle-care.com/" at bounding box center [547, 124] width 91 height 13
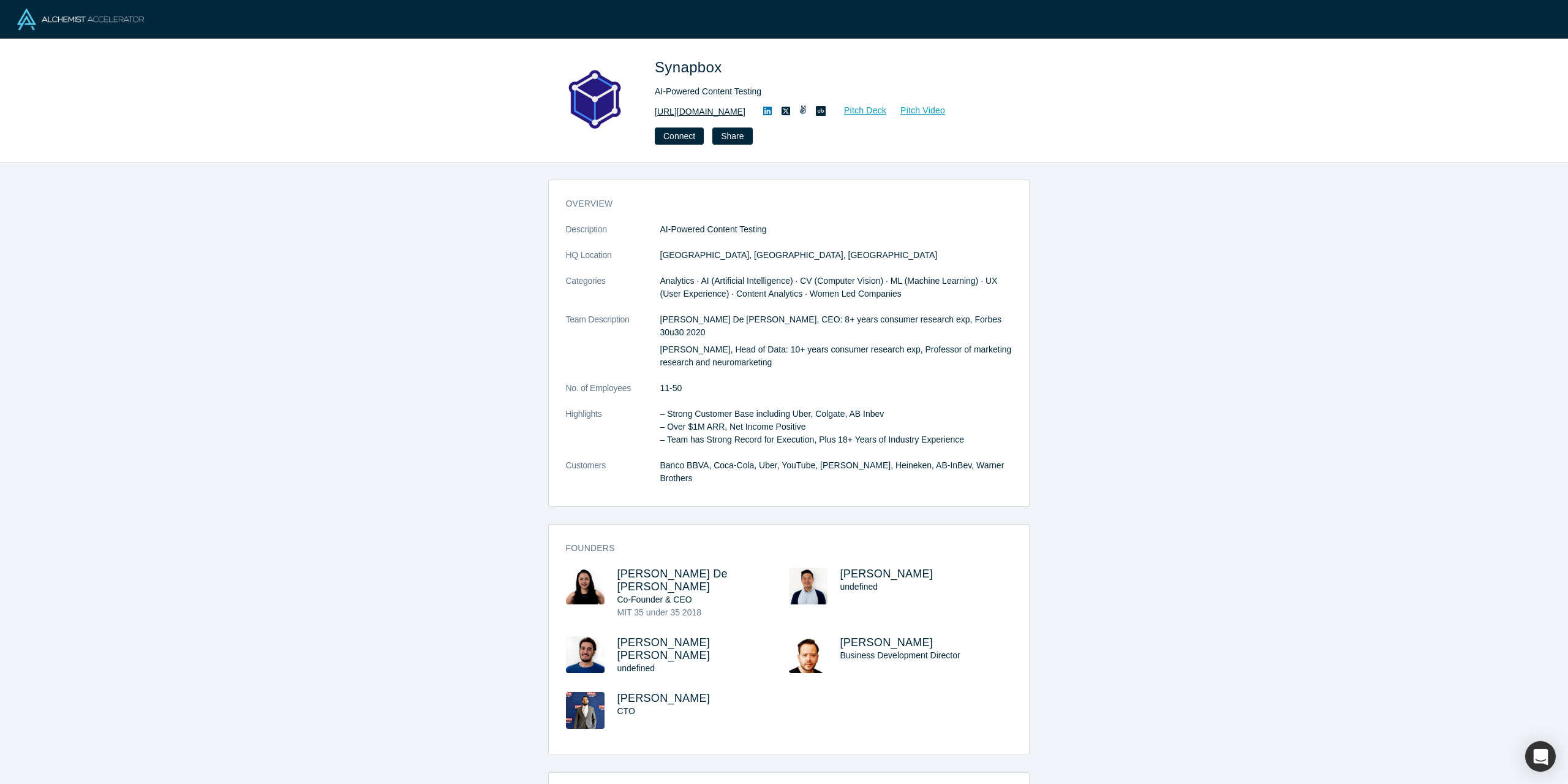
click at [707, 114] on link "https://synapbox.com/" at bounding box center [701, 112] width 91 height 13
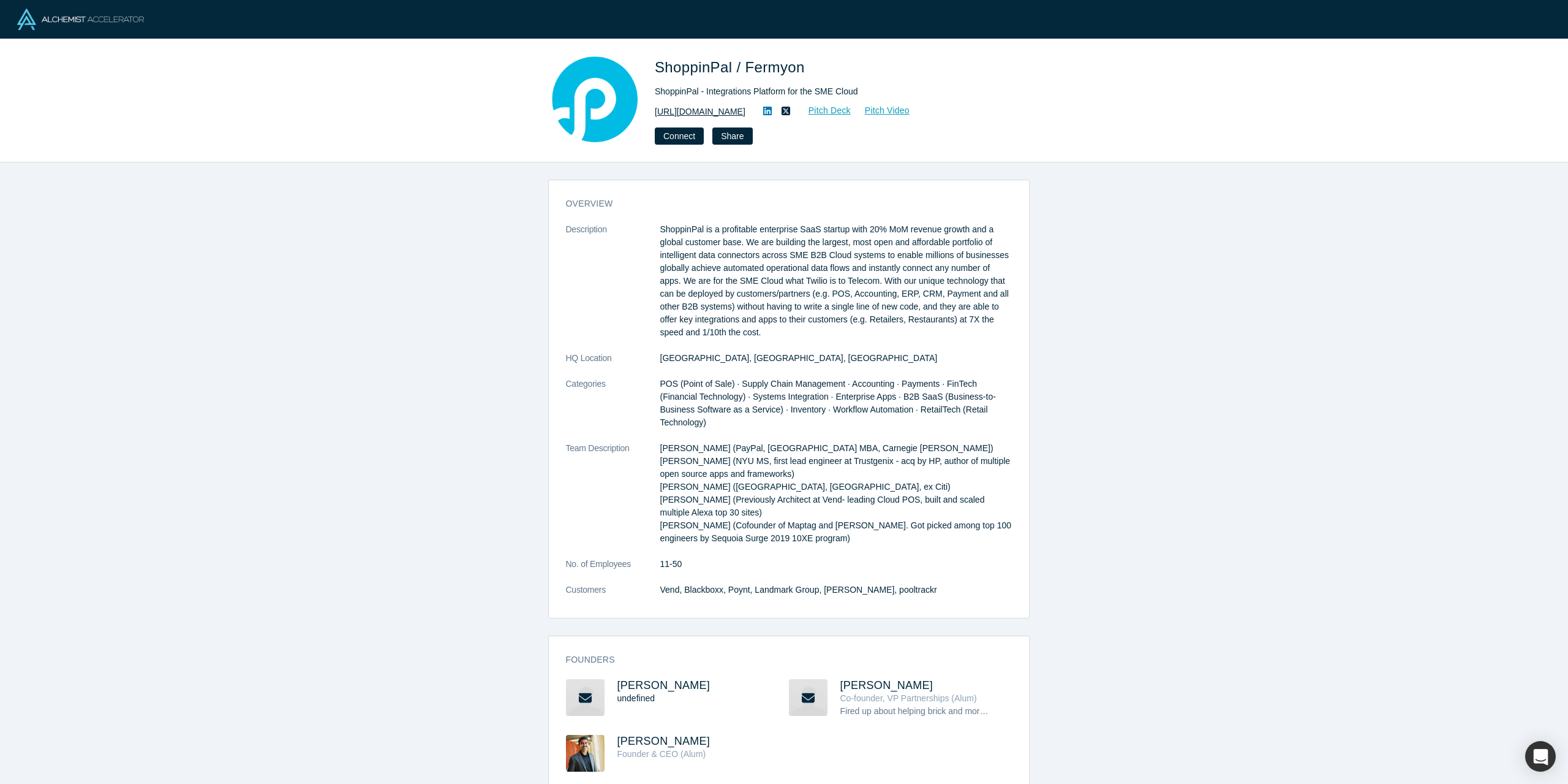
click at [714, 114] on link "[URL][DOMAIN_NAME]" at bounding box center [701, 112] width 91 height 13
click at [772, 111] on icon at bounding box center [767, 111] width 9 height 9
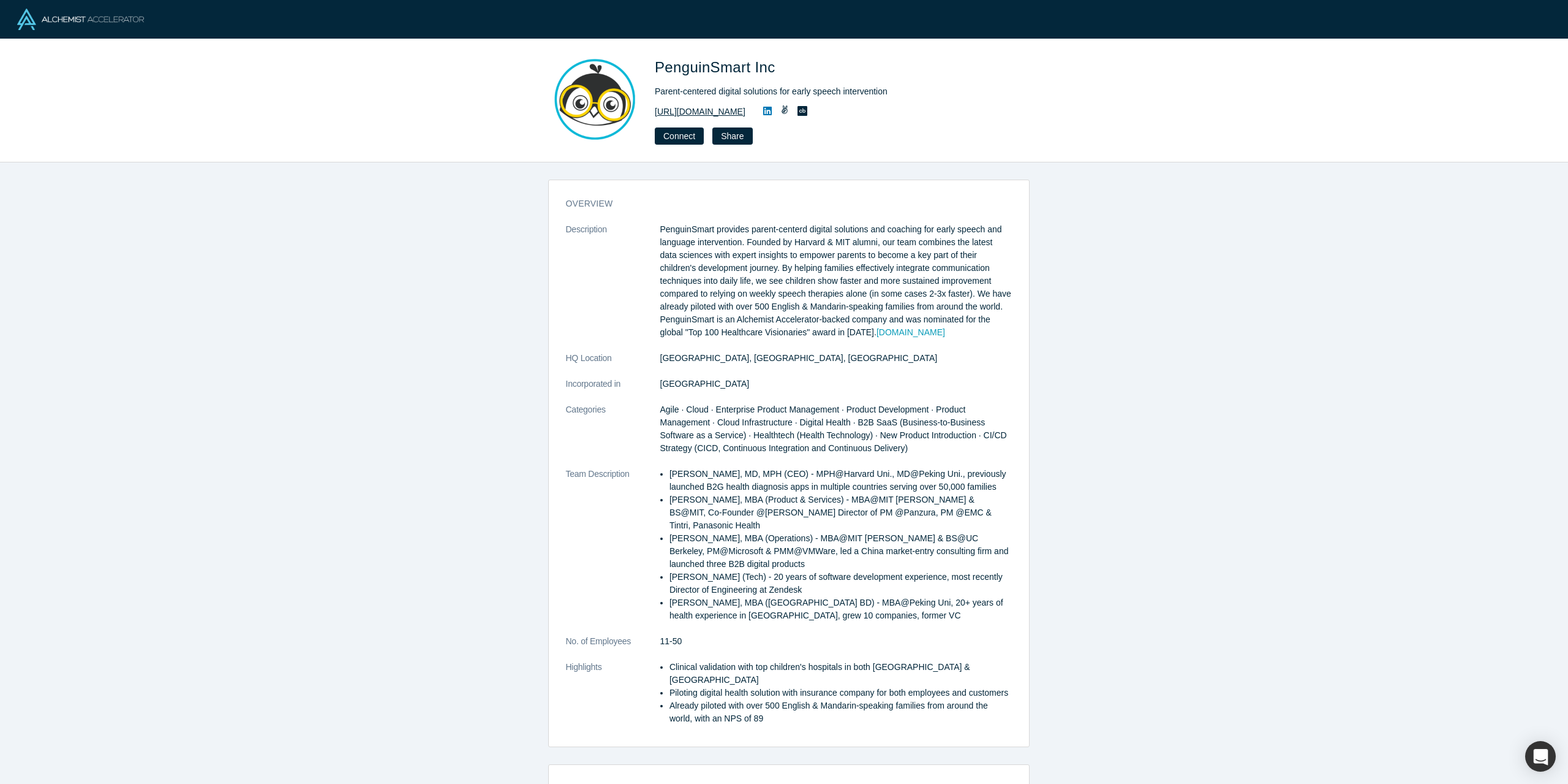
click at [700, 117] on link "https://www.mypenguinsmart.com" at bounding box center [701, 112] width 91 height 13
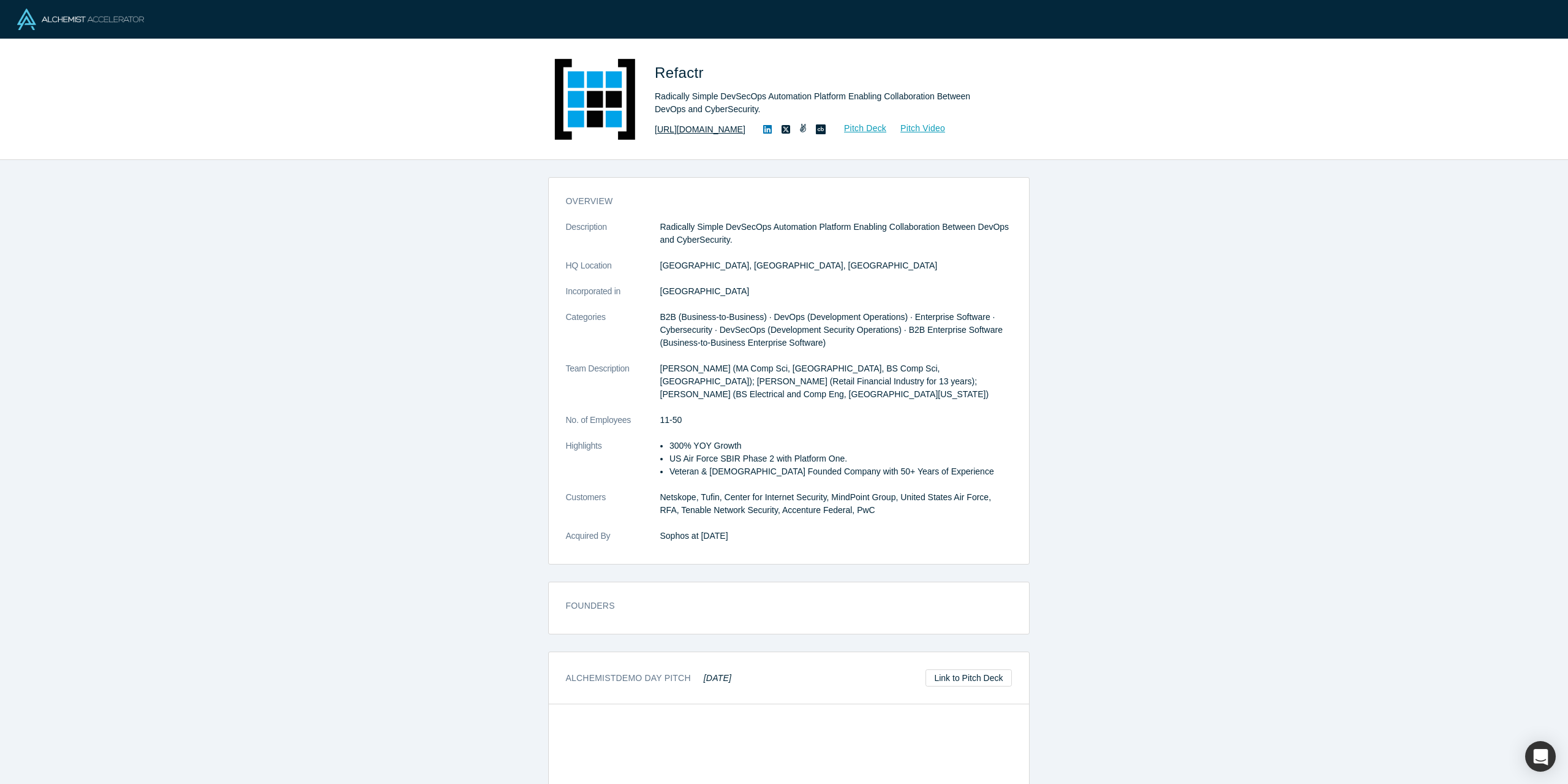
click at [687, 130] on link "[URL][DOMAIN_NAME]" at bounding box center [701, 129] width 91 height 13
